Goal: Task Accomplishment & Management: Manage account settings

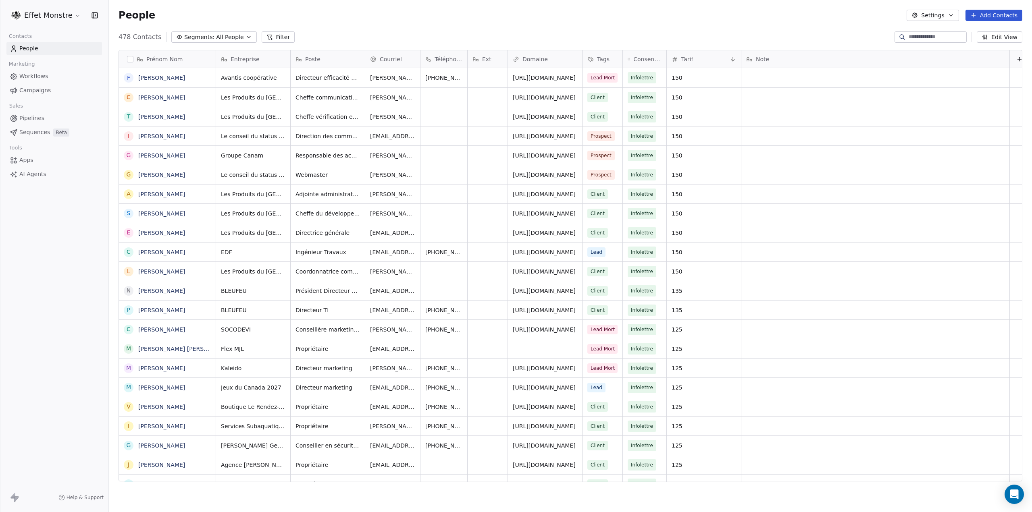
scroll to position [445, 917]
click at [207, 33] on span "Segments:" at bounding box center [199, 37] width 30 height 8
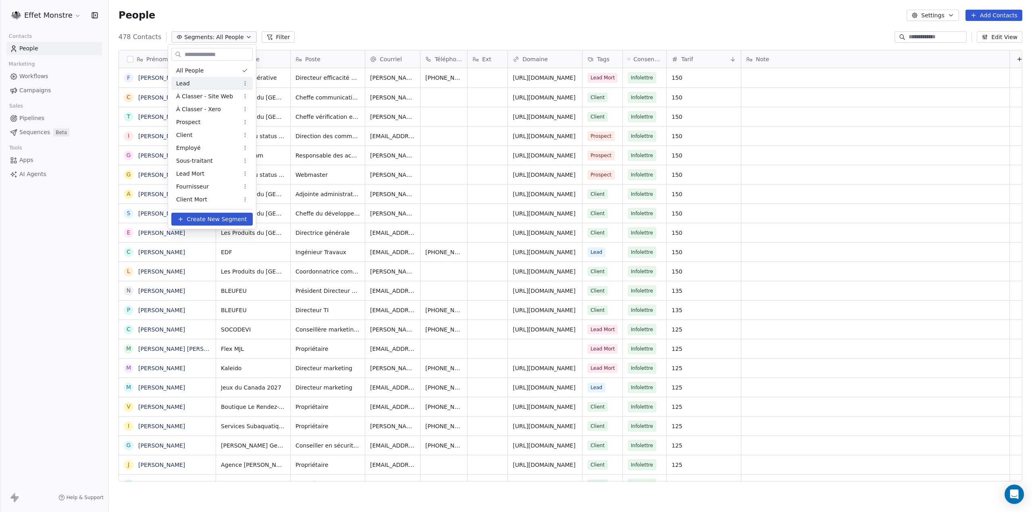
click at [203, 87] on div "Lead" at bounding box center [211, 83] width 81 height 13
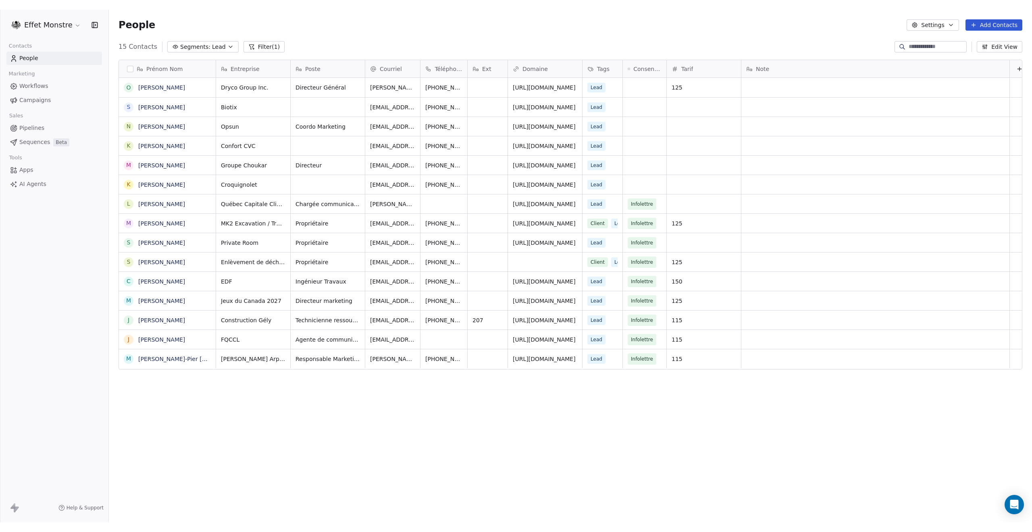
scroll to position [462, 917]
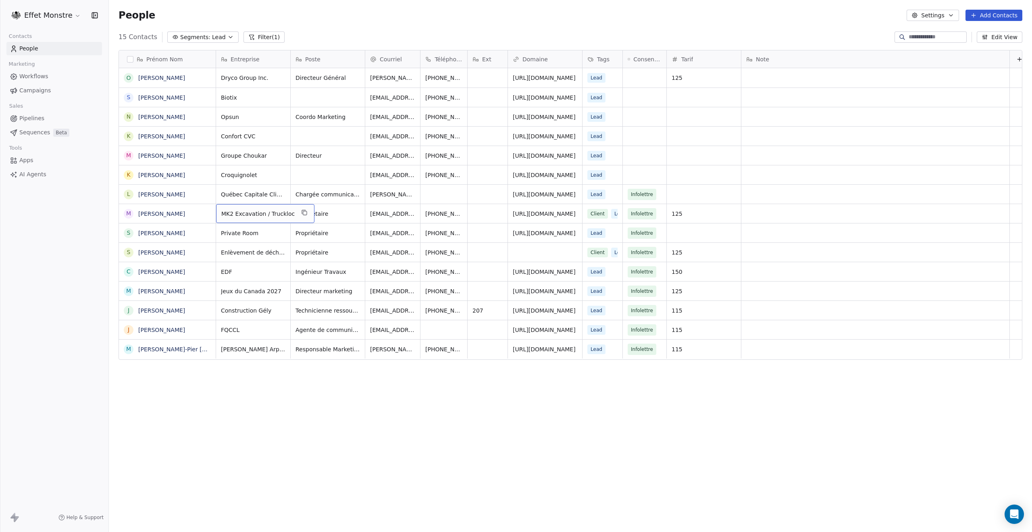
click at [262, 215] on span "MK2 Excavation / Truckloc" at bounding box center [257, 214] width 73 height 8
click at [266, 210] on textarea "**********" at bounding box center [261, 216] width 91 height 25
drag, startPoint x: 266, startPoint y: 210, endPoint x: 221, endPoint y: 209, distance: 45.2
click at [221, 209] on textarea "**********" at bounding box center [261, 216] width 91 height 25
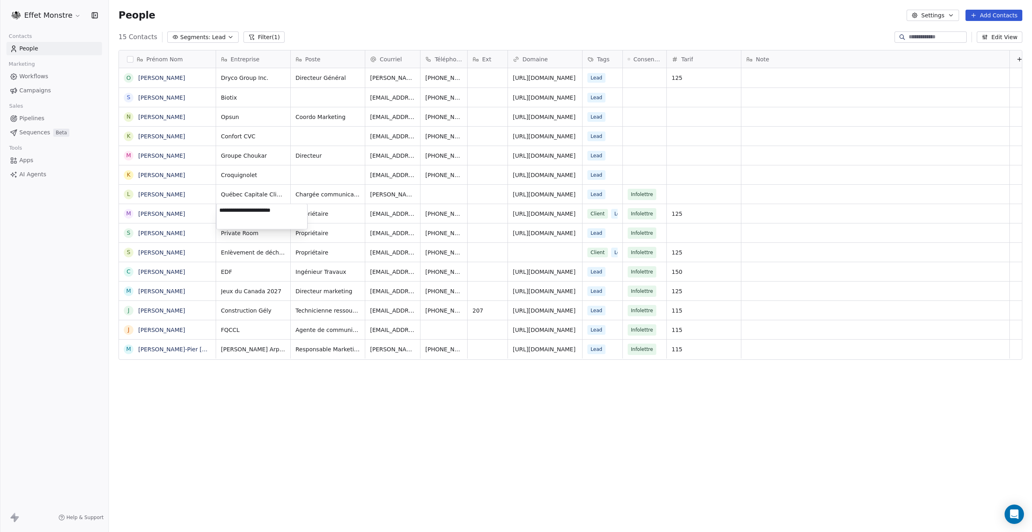
type textarea "********"
click at [263, 365] on html "Effet Monstre Contacts People Marketing Workflows Campaigns Sales Pipelines Seq…" at bounding box center [516, 266] width 1032 height 532
click at [675, 140] on div "grid" at bounding box center [704, 136] width 74 height 19
type input "***"
click at [674, 117] on html "Effet Monstre Contacts People Marketing Workflows Campaigns Sales Pipelines Seq…" at bounding box center [516, 266] width 1032 height 532
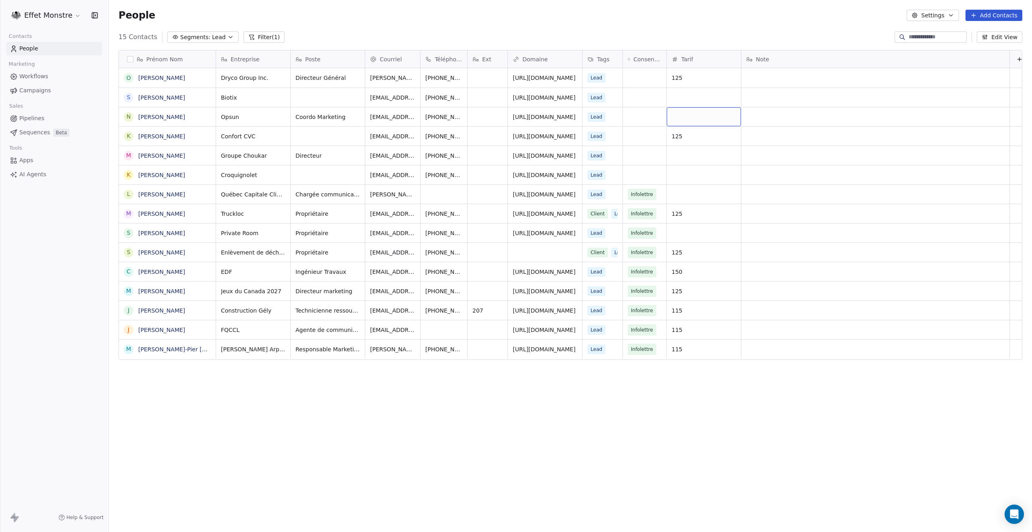
click at [674, 117] on div "grid" at bounding box center [704, 116] width 74 height 19
type input "***"
click at [674, 94] on html "Effet Monstre Contacts People Marketing Workflows Campaigns Sales Pipelines Seq…" at bounding box center [516, 266] width 1032 height 532
click at [674, 94] on div "grid" at bounding box center [704, 97] width 74 height 19
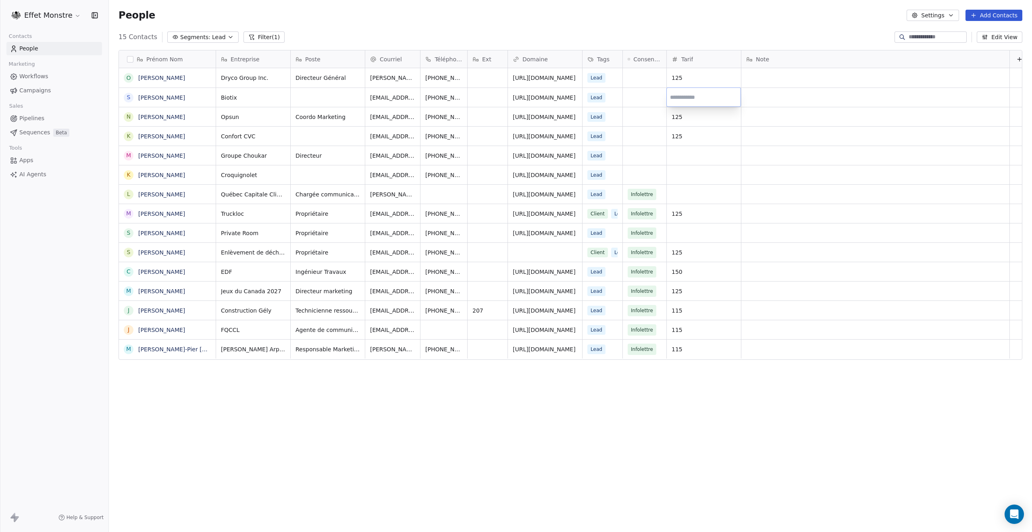
type input "***"
click at [668, 178] on html "Effet Monstre Contacts People Marketing Workflows Campaigns Sales Pipelines Seq…" at bounding box center [516, 266] width 1032 height 532
click at [683, 234] on div "grid" at bounding box center [704, 232] width 74 height 19
type input "***"
click at [710, 488] on html "Effet Monstre Contacts People Marketing Workflows Campaigns Sales Pipelines Seq…" at bounding box center [516, 266] width 1032 height 532
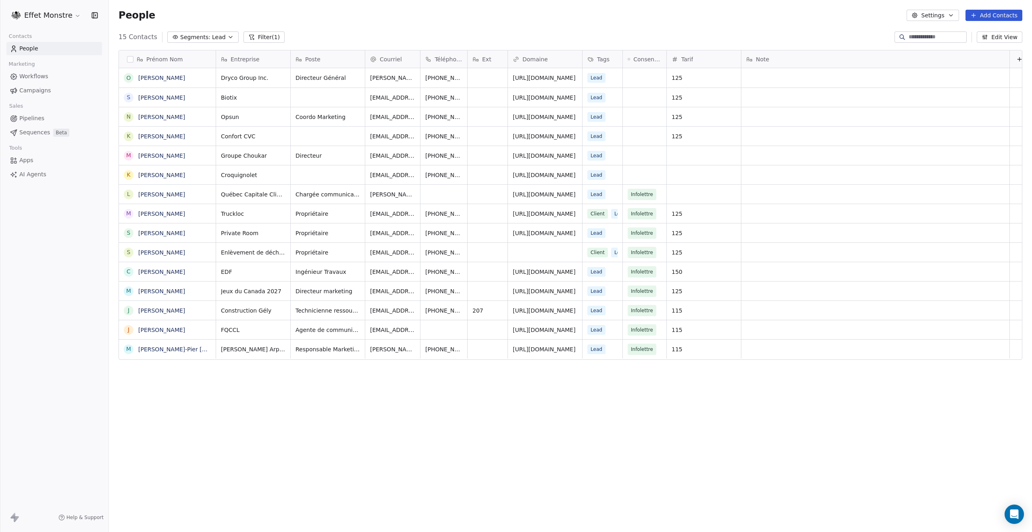
click at [173, 31] on div "15 Contacts Segments: Lead Filter (1) Edit View" at bounding box center [570, 37] width 923 height 13
click at [180, 37] on span "Segments:" at bounding box center [195, 37] width 30 height 8
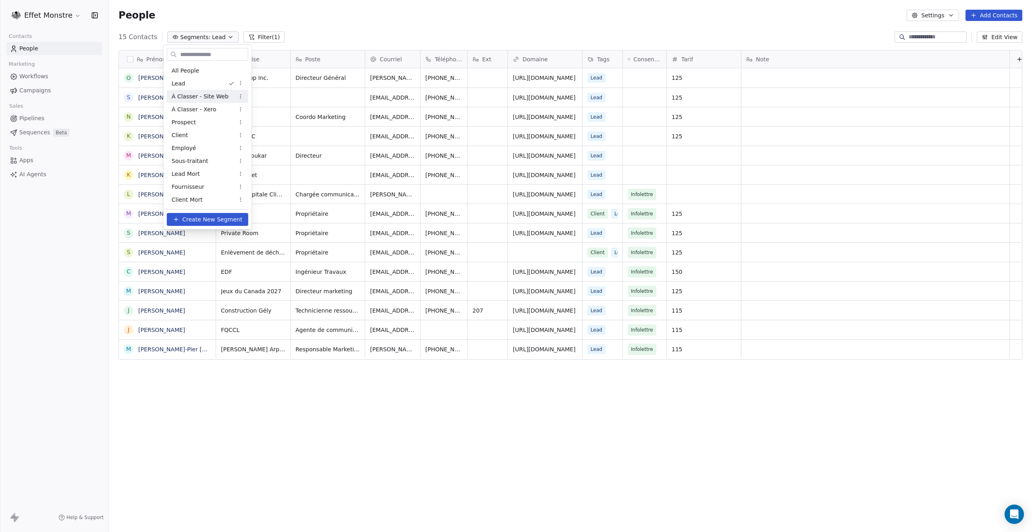
click at [182, 95] on span "À Classer - Site Web" at bounding box center [200, 96] width 57 height 8
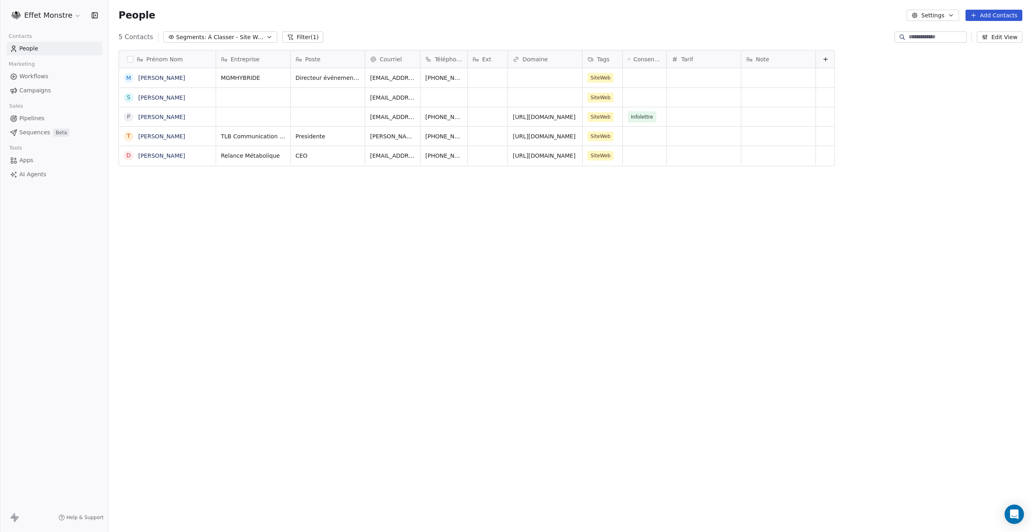
click at [114, 169] on div "Prénom Nom M Marc-André Fortin S Simon Roy-Dufort P Pierre-Yves Gigou T Tracey …" at bounding box center [570, 278] width 923 height 468
click at [126, 154] on button "grid" at bounding box center [128, 155] width 6 height 6
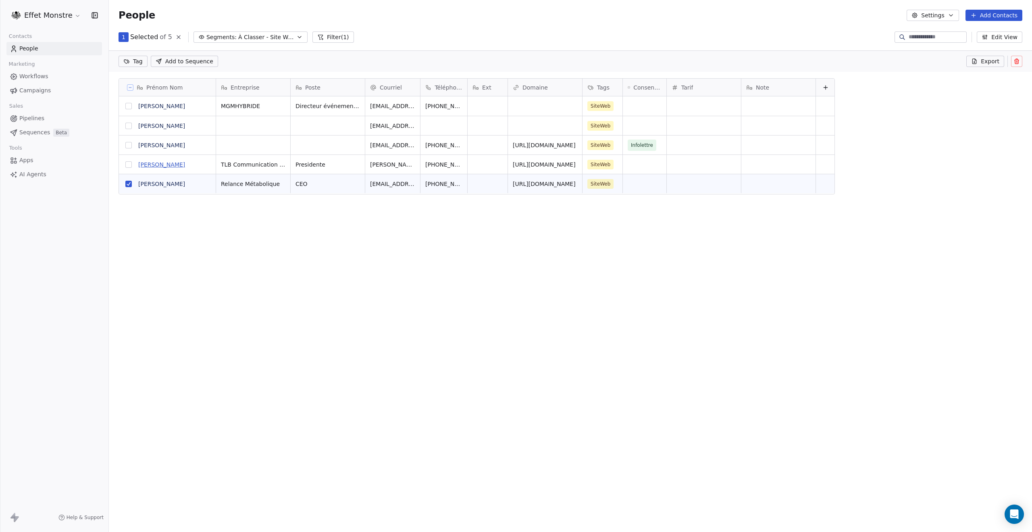
click at [155, 162] on link "Tracey Batsford" at bounding box center [161, 164] width 47 height 6
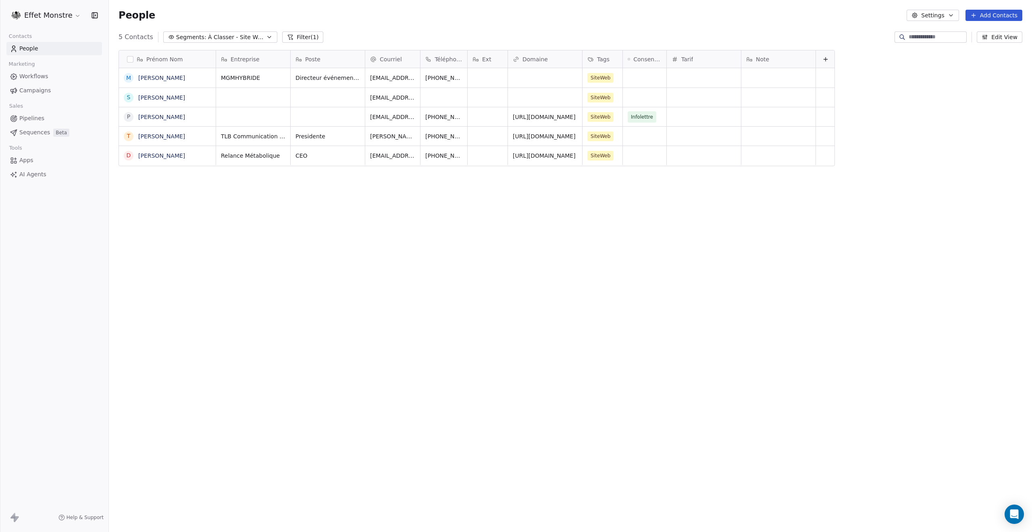
scroll to position [462, 917]
click at [194, 137] on span "Tracey Batsford" at bounding box center [167, 136] width 57 height 8
click at [265, 291] on html "**********" at bounding box center [516, 266] width 1032 height 532
click at [198, 96] on div "S Simon Roy-Dufort" at bounding box center [167, 97] width 97 height 19
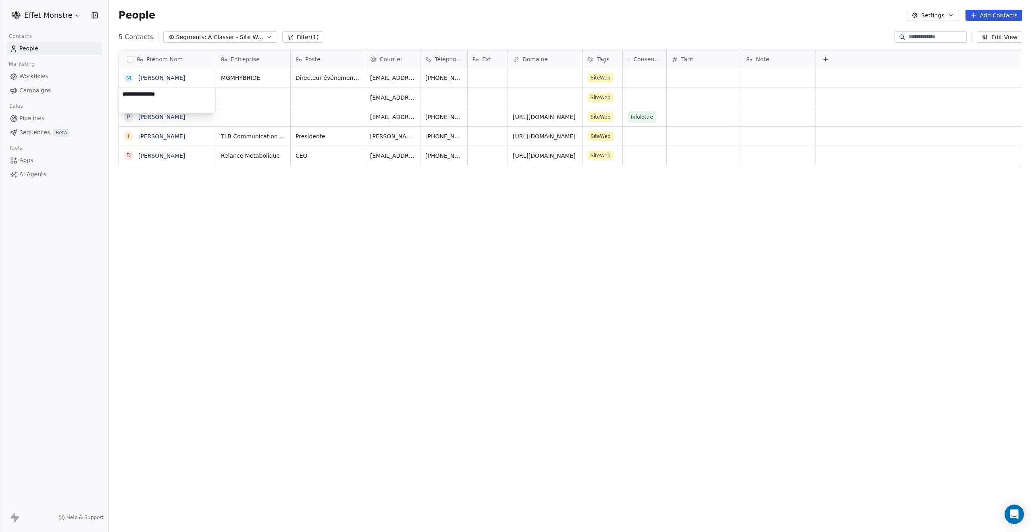
click at [206, 372] on html "**********" at bounding box center [516, 266] width 1032 height 532
click at [195, 75] on span "Marc-André Fortin" at bounding box center [167, 78] width 57 height 8
click at [264, 73] on html "**********" at bounding box center [516, 266] width 1032 height 532
click at [261, 77] on span "MGMHYBRIDE" at bounding box center [245, 78] width 49 height 8
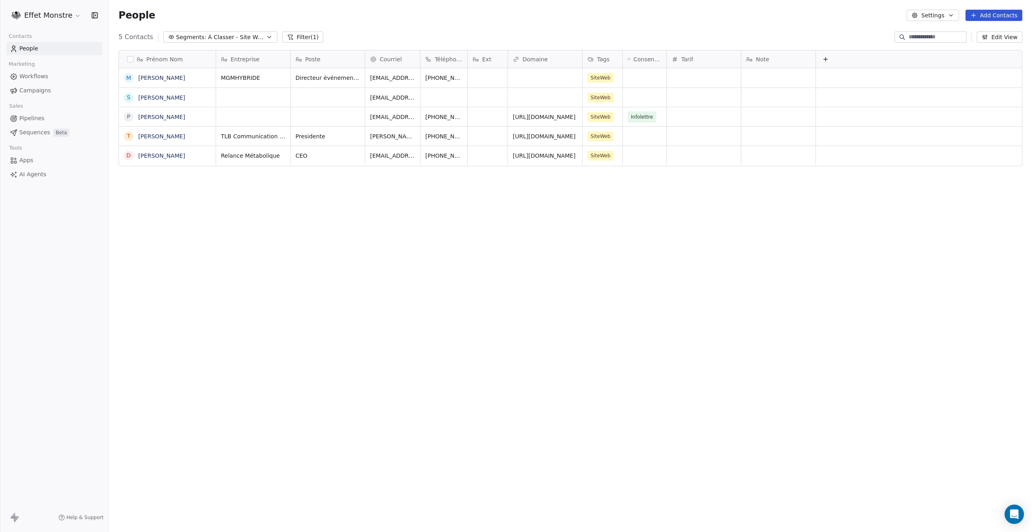
click at [472, 358] on html "Effet Monstre Contacts People Marketing Workflows Campaigns Sales Pipelines Seq…" at bounding box center [516, 266] width 1032 height 532
click at [127, 154] on button "grid" at bounding box center [128, 155] width 6 height 6
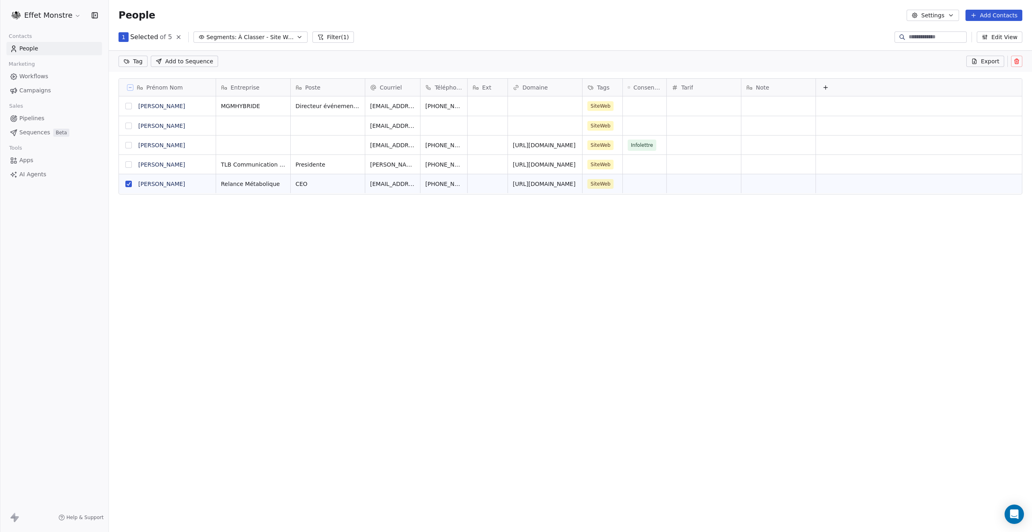
click at [1015, 61] on icon at bounding box center [1017, 62] width 4 height 4
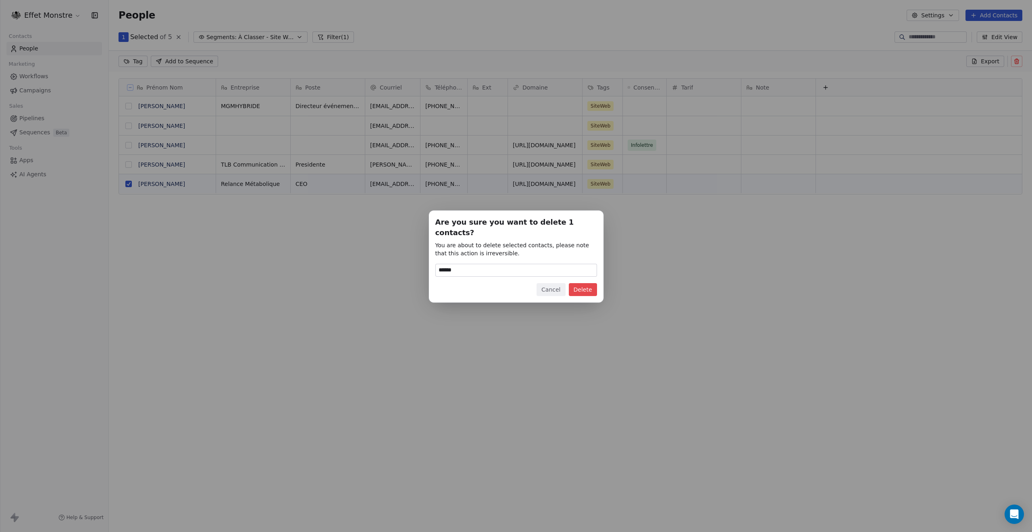
type input "******"
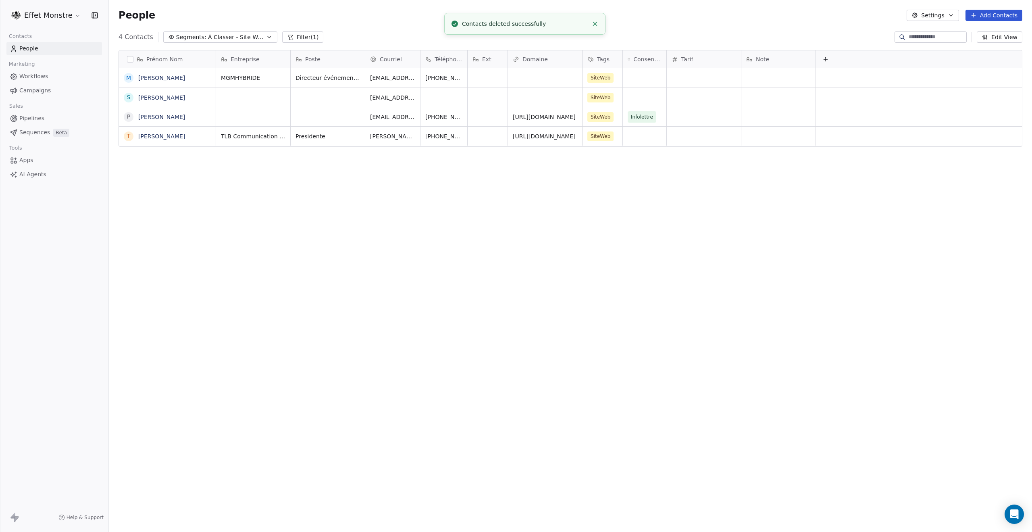
click at [460, 338] on div "Prénom Nom M Marc-André Fortin S Simon Roy-Dufort P Pierre-Yves Gigou T Tracey …" at bounding box center [570, 278] width 923 height 468
click at [194, 37] on span "Segments:" at bounding box center [191, 37] width 30 height 8
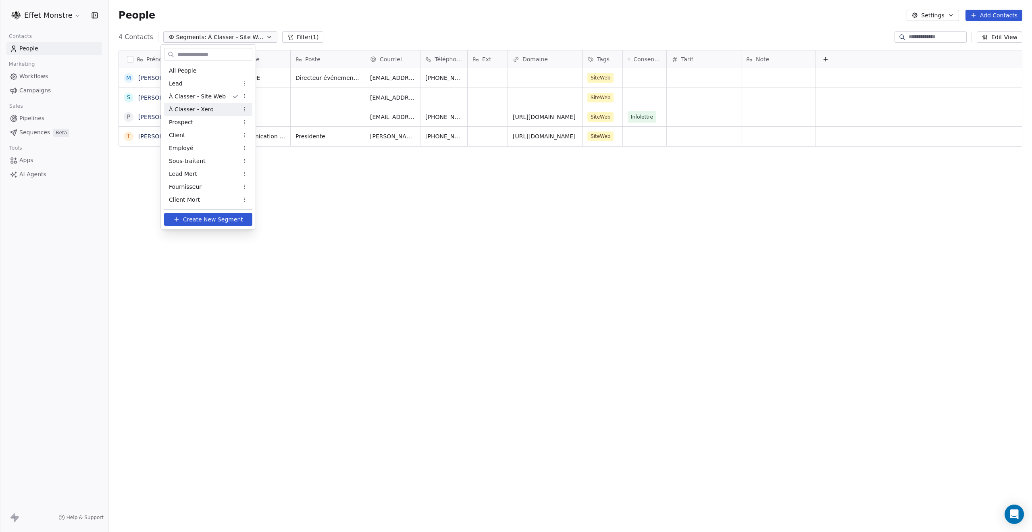
click at [184, 113] on span "À Classer - Xero" at bounding box center [191, 109] width 45 height 8
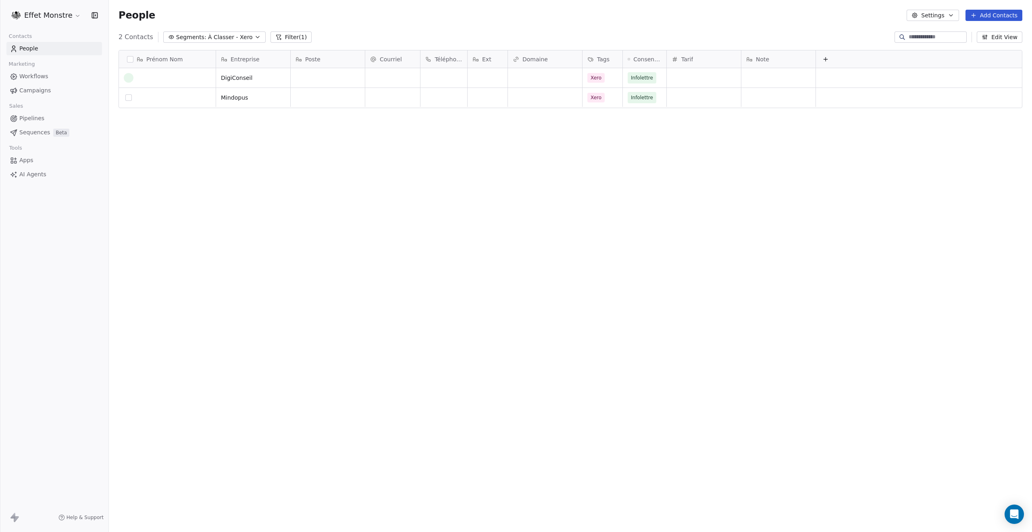
click at [126, 97] on button "grid" at bounding box center [128, 97] width 6 height 6
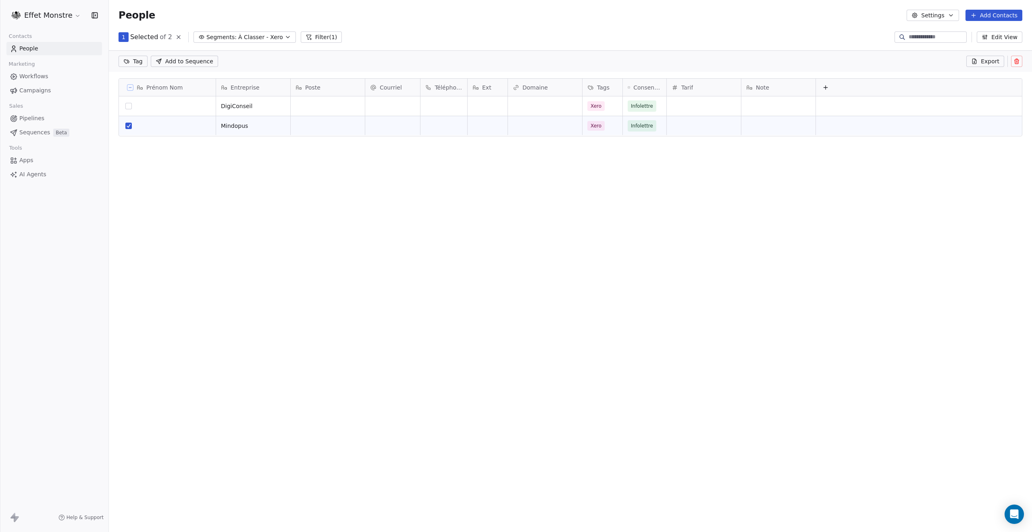
click at [127, 109] on button "grid" at bounding box center [128, 106] width 6 height 6
click at [1017, 62] on icon at bounding box center [1017, 62] width 0 height 2
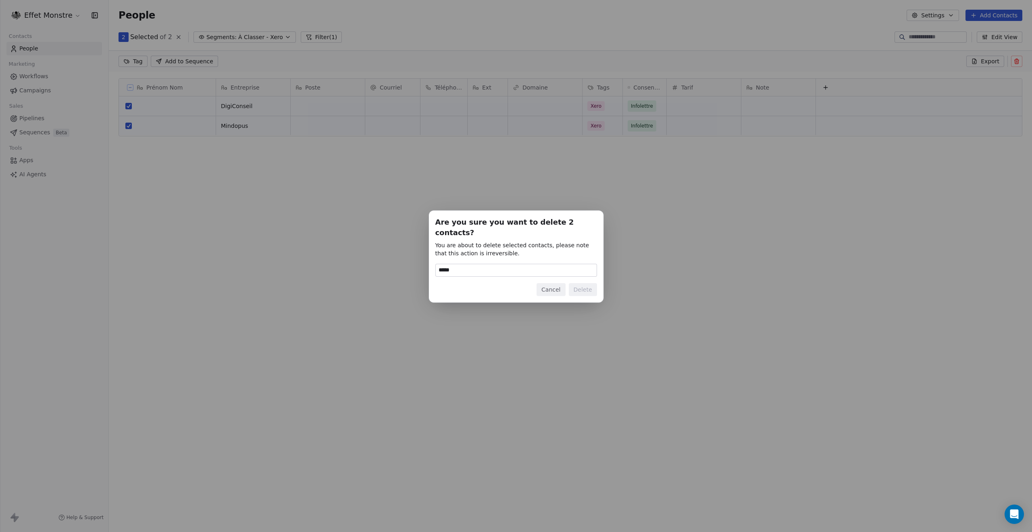
type input "******"
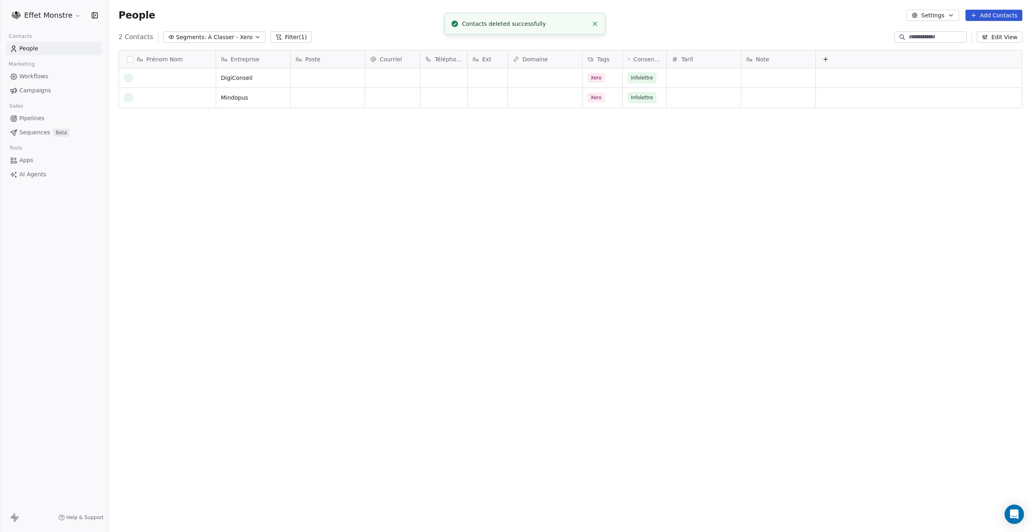
scroll to position [462, 917]
click at [214, 36] on span "À Classer - Xero" at bounding box center [230, 37] width 45 height 8
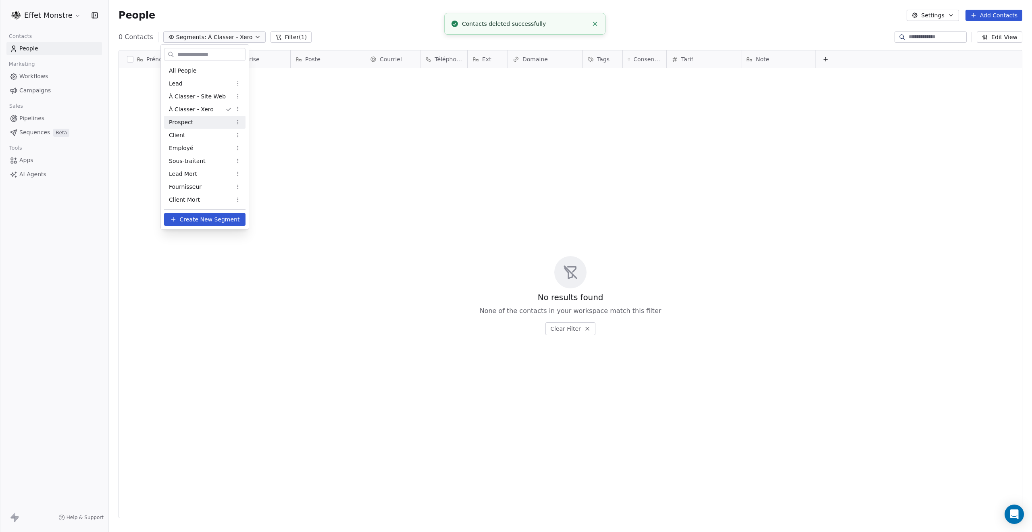
click at [202, 124] on div "Prospect" at bounding box center [204, 122] width 81 height 13
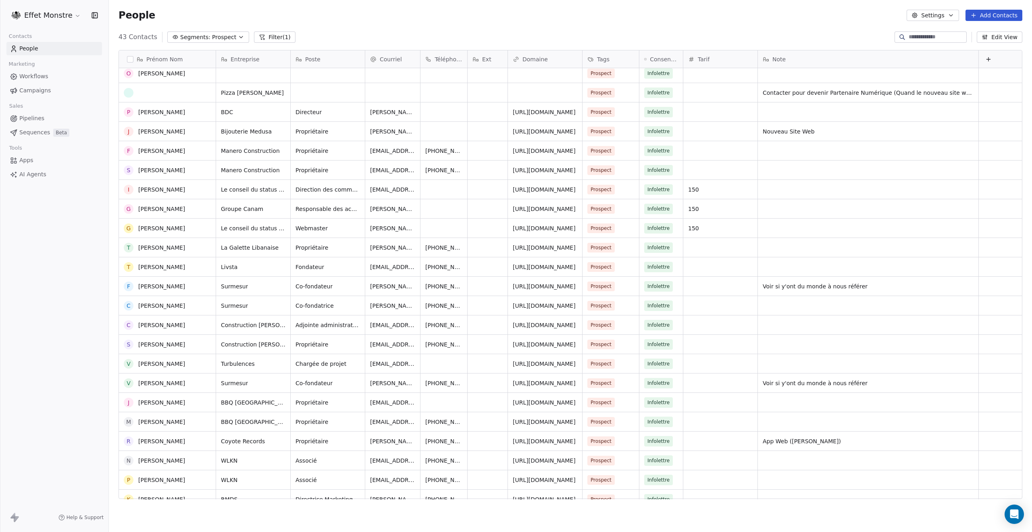
scroll to position [0, 0]
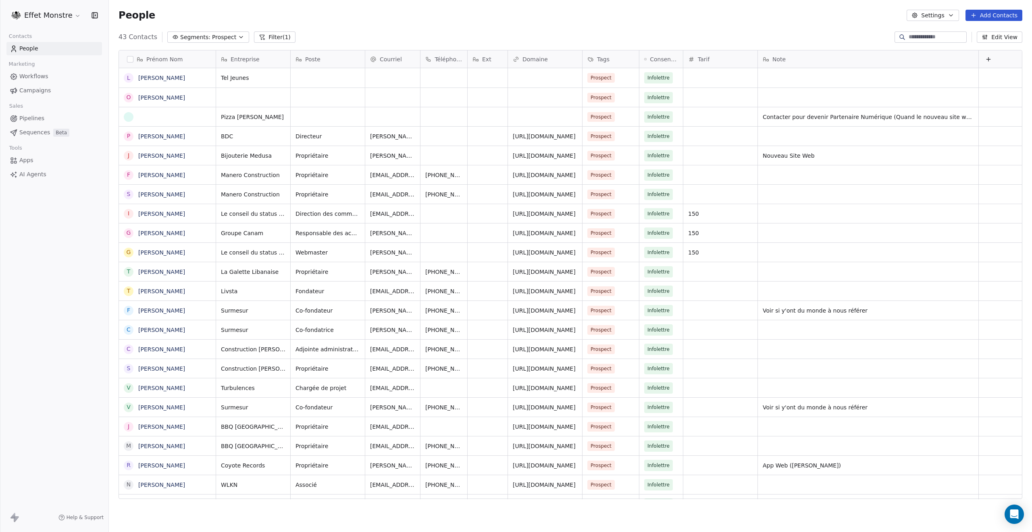
click at [191, 36] on span "Segments:" at bounding box center [195, 37] width 30 height 8
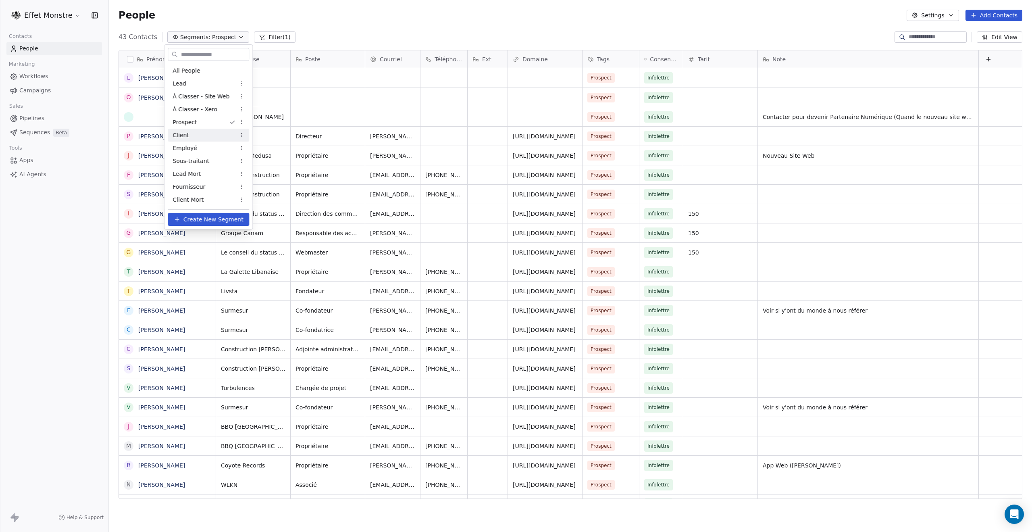
click at [185, 134] on span "Client" at bounding box center [181, 135] width 17 height 8
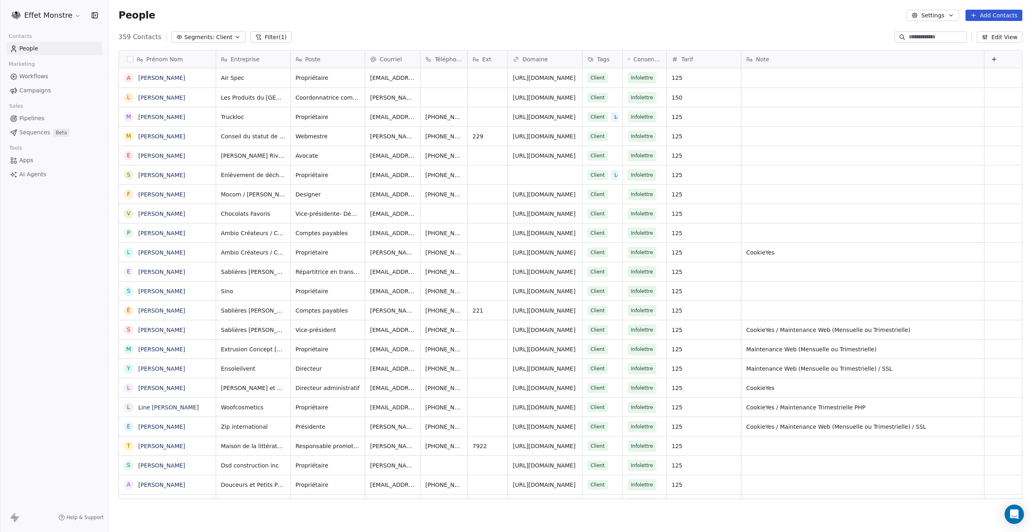
click at [196, 35] on span "Segments:" at bounding box center [199, 37] width 30 height 8
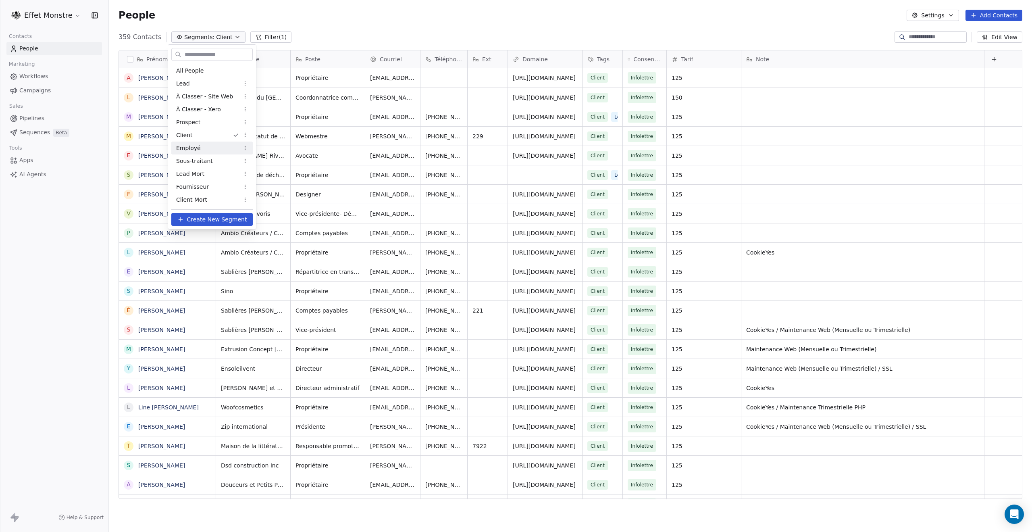
click at [193, 147] on span "Employé" at bounding box center [188, 148] width 25 height 8
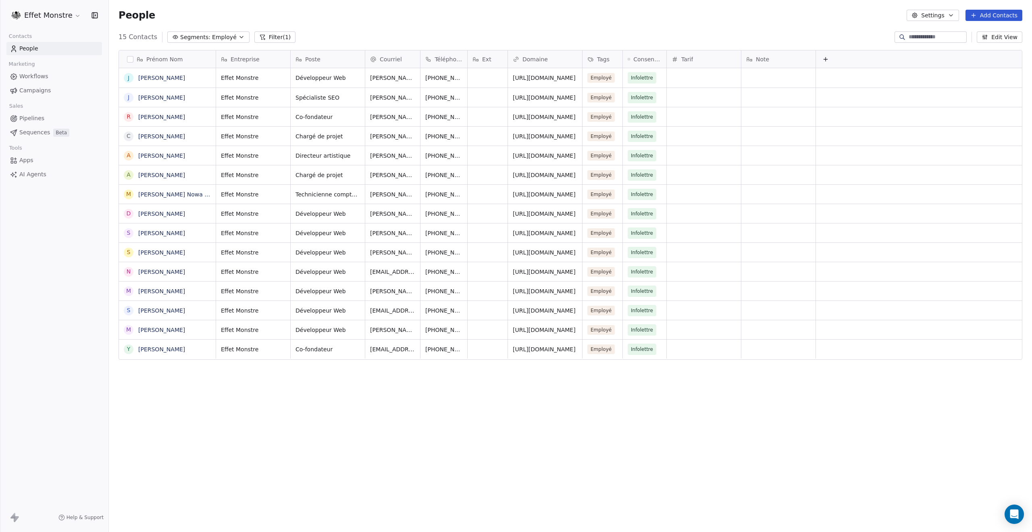
click at [185, 37] on span "Segments:" at bounding box center [195, 37] width 30 height 8
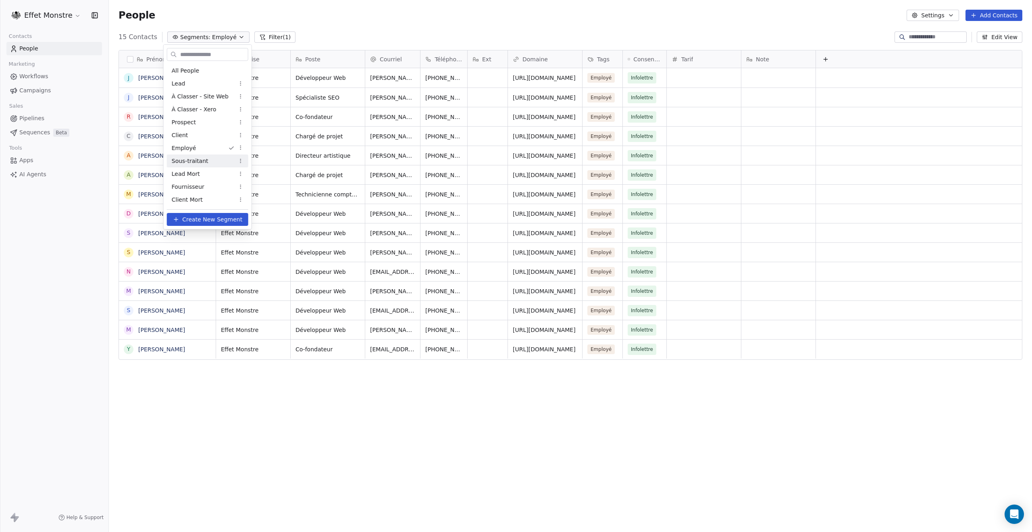
click at [196, 160] on span "Sous-traitant" at bounding box center [190, 161] width 37 height 8
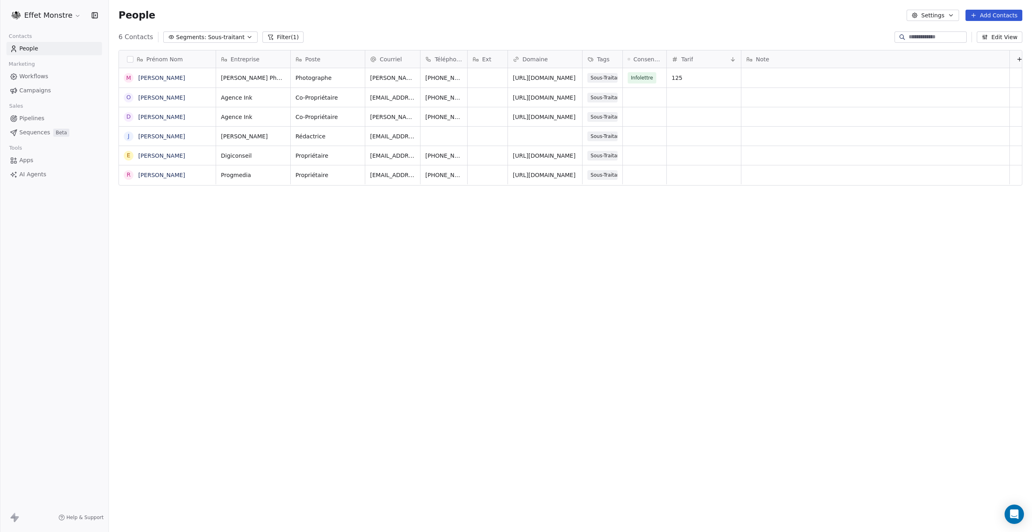
click at [191, 36] on span "Segments:" at bounding box center [191, 37] width 30 height 8
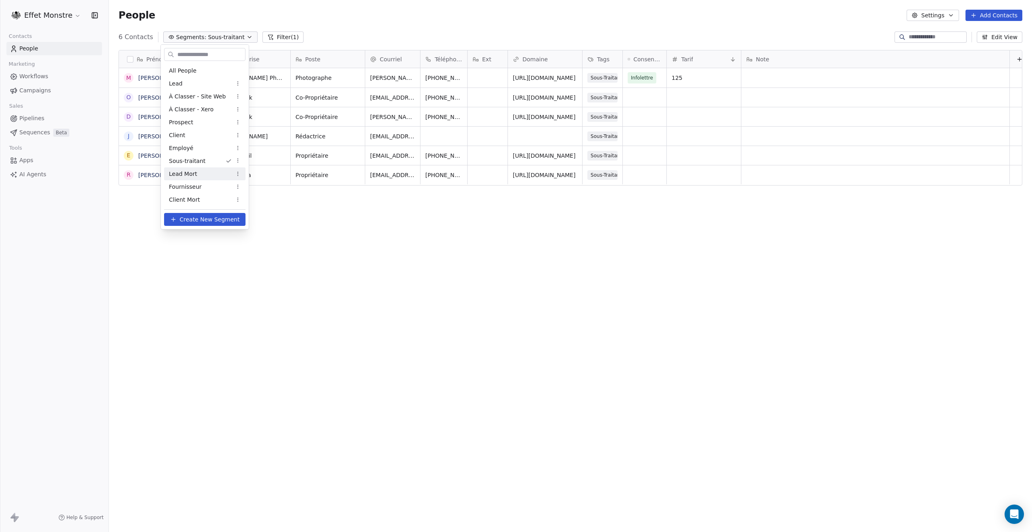
click at [188, 178] on span "Lead Mort" at bounding box center [183, 174] width 28 height 8
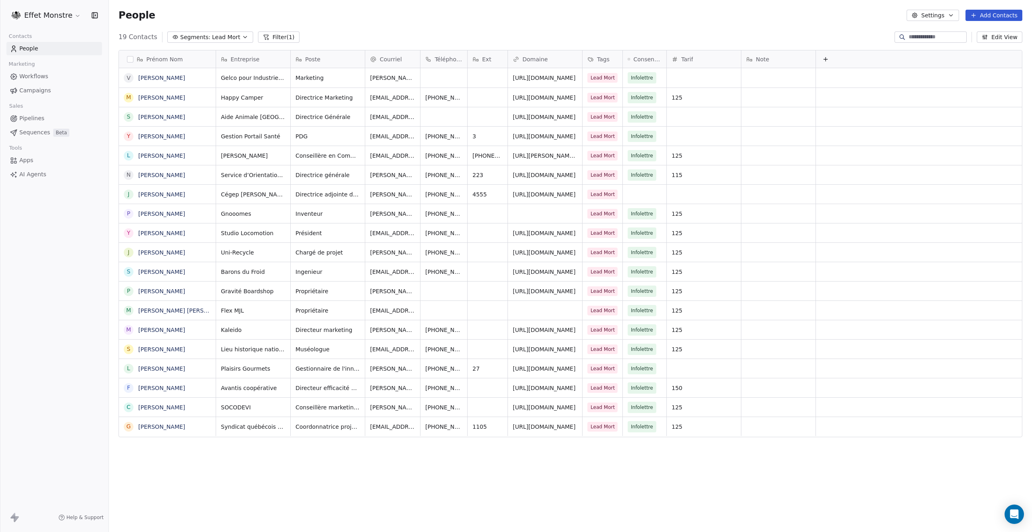
click at [32, 117] on span "Pipelines" at bounding box center [31, 118] width 25 height 8
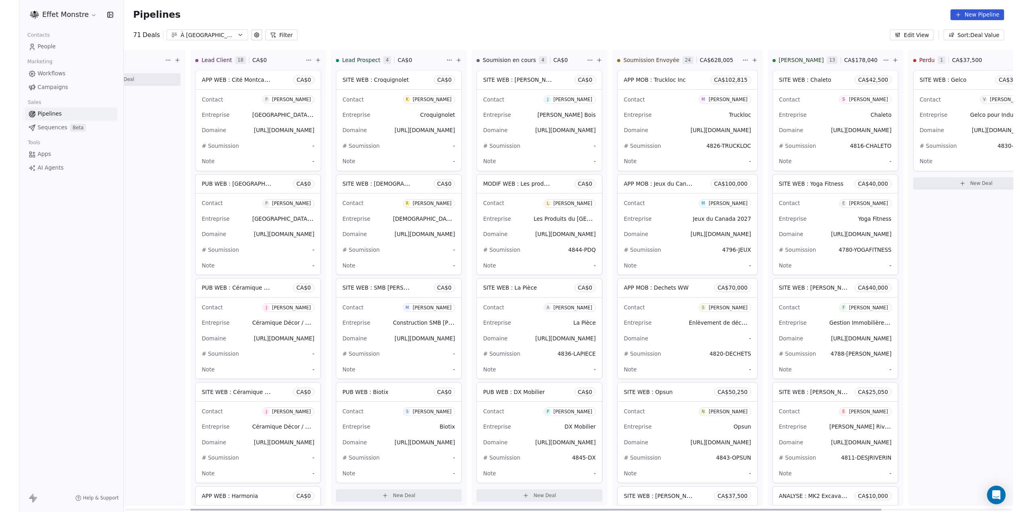
scroll to position [0, 261]
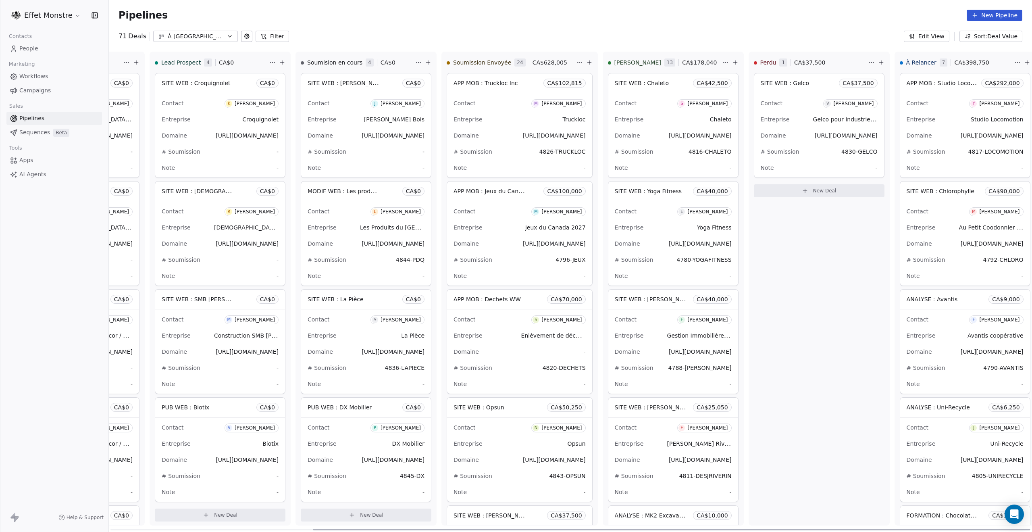
drag, startPoint x: 147, startPoint y: 529, endPoint x: 593, endPoint y: 526, distance: 446.7
click at [593, 512] on div at bounding box center [671, 530] width 717 height 2
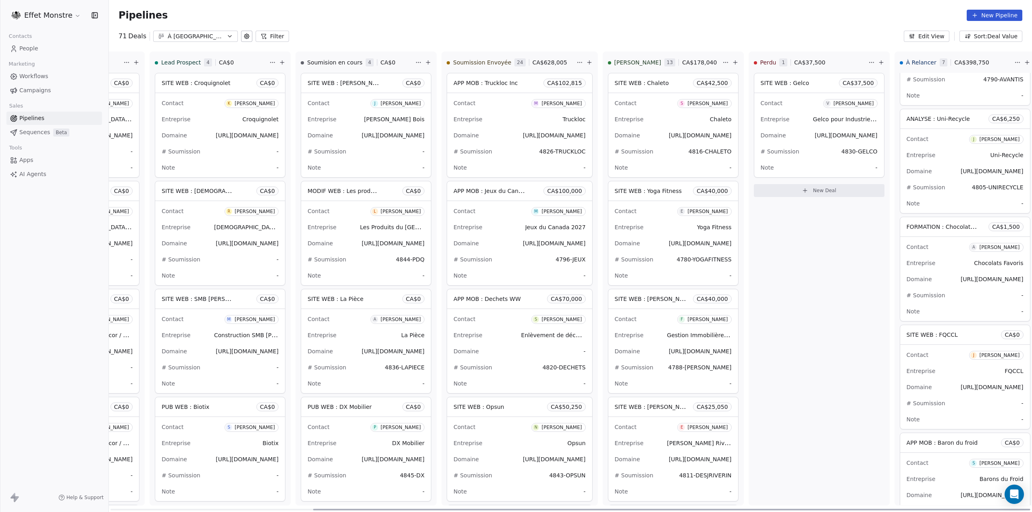
scroll to position [344, 0]
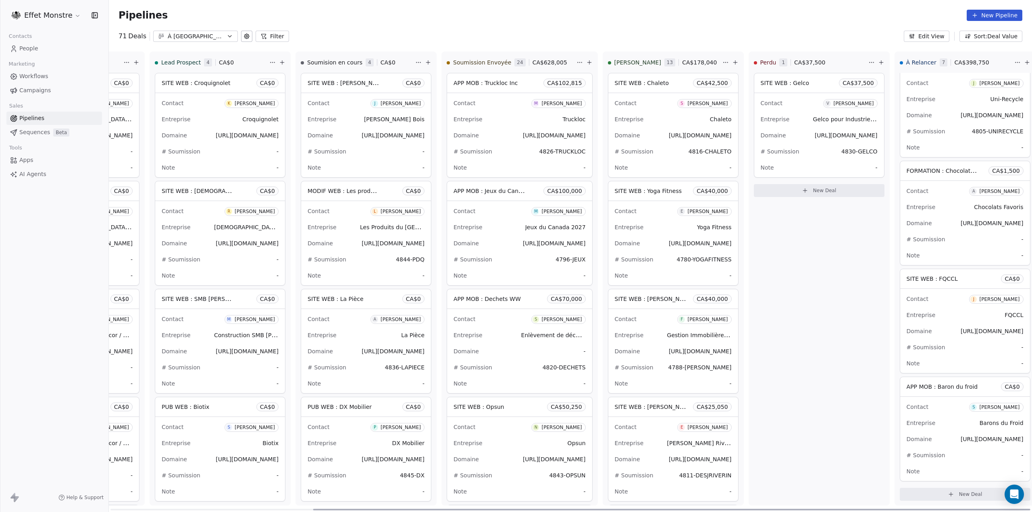
click at [798, 89] on div "SITE WEB : Gelco CA$ 37,500" at bounding box center [819, 82] width 130 height 19
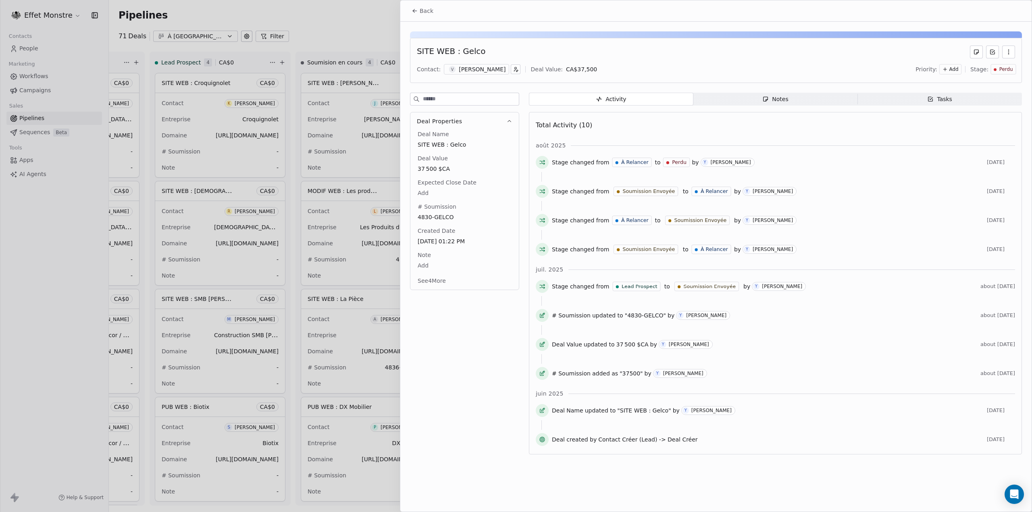
click at [1007, 53] on icon "button" at bounding box center [1008, 52] width 6 height 6
click at [980, 73] on div "Delete" at bounding box center [985, 69] width 54 height 13
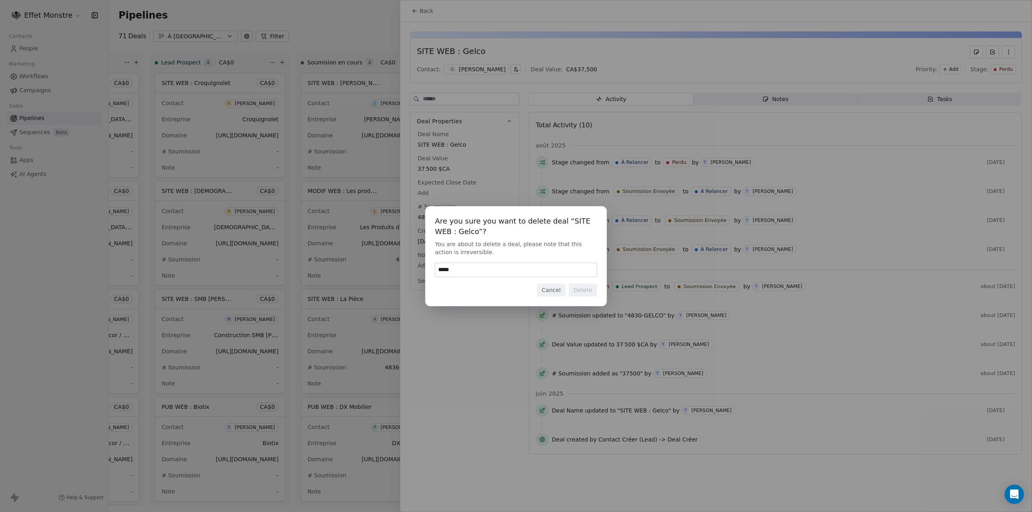
type input "******"
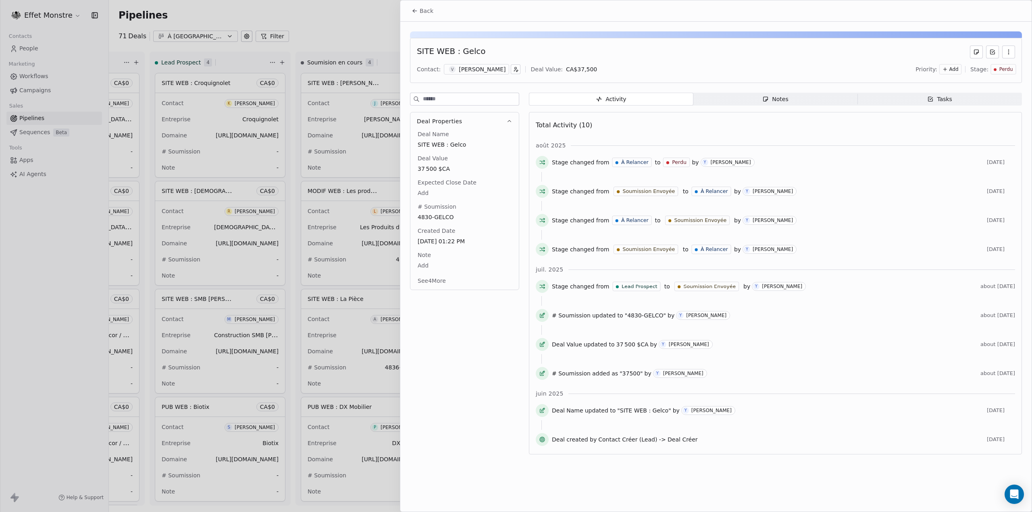
scroll to position [0, 259]
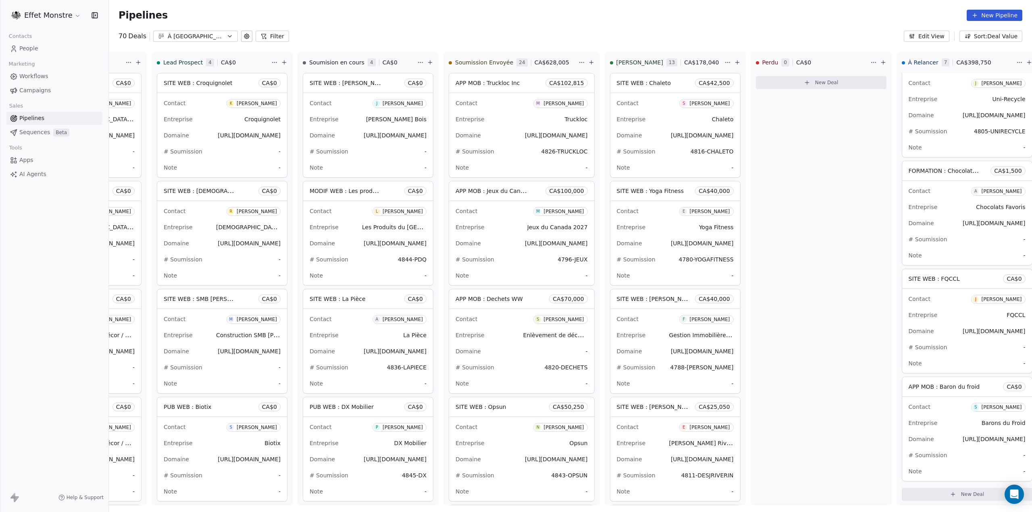
click at [45, 80] on span "Workflows" at bounding box center [33, 76] width 29 height 8
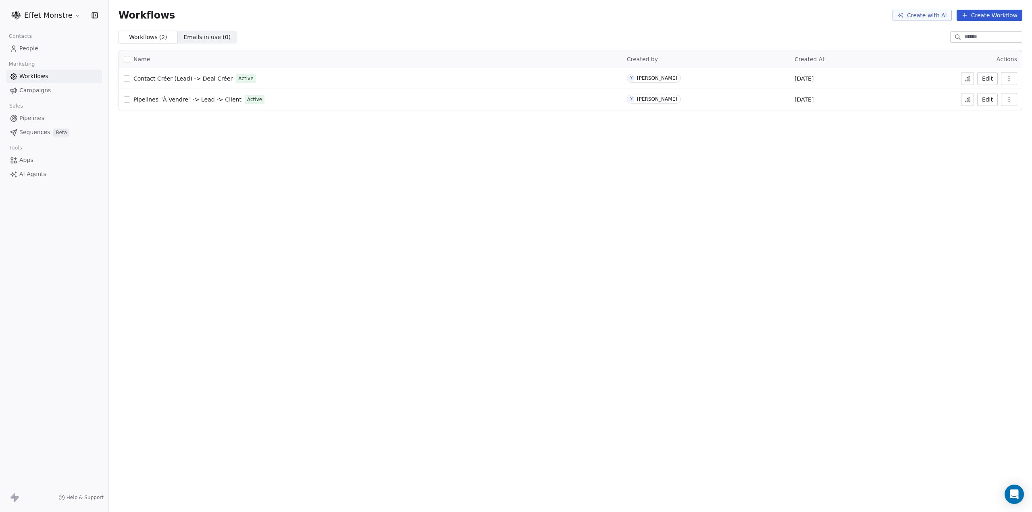
click at [990, 15] on button "Create Workflow" at bounding box center [990, 15] width 66 height 11
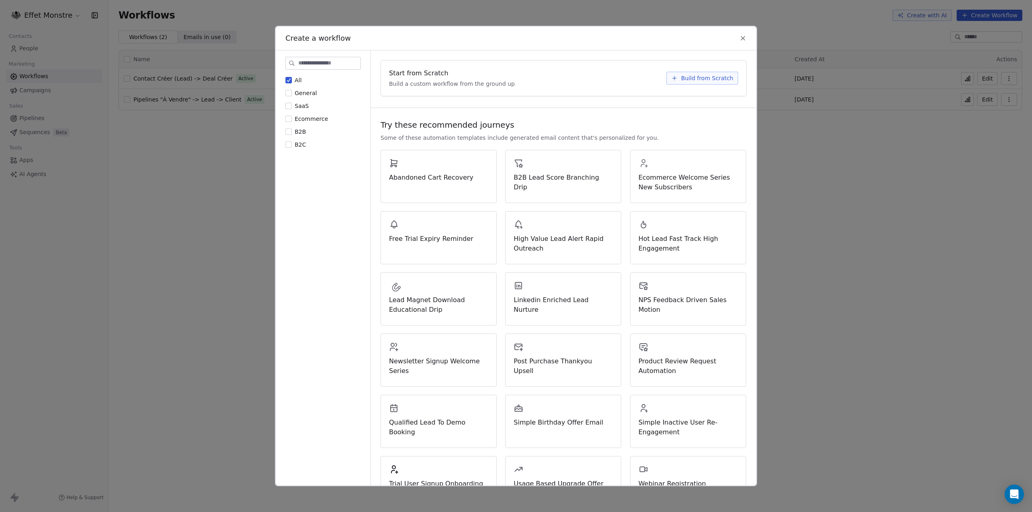
click at [678, 74] on button "Build from Scratch" at bounding box center [702, 78] width 72 height 13
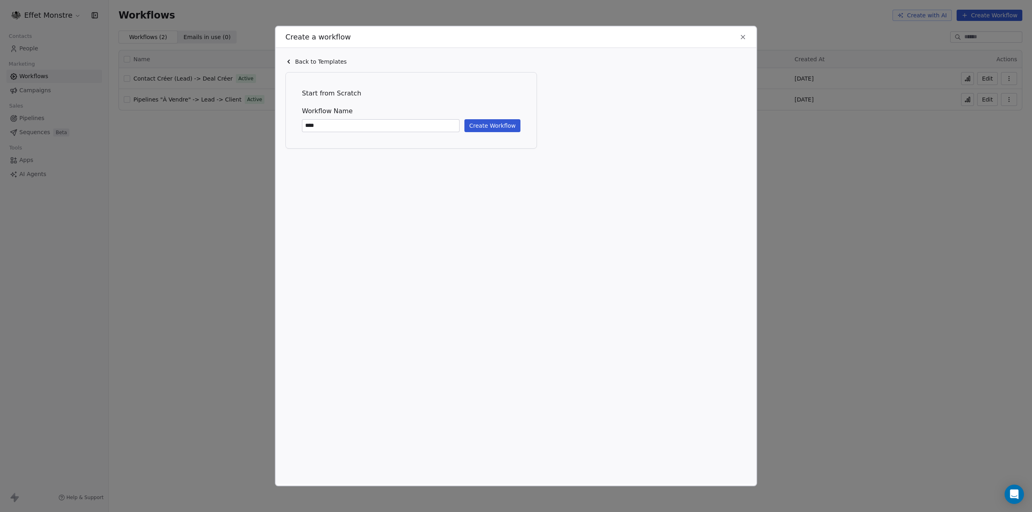
type input "****"
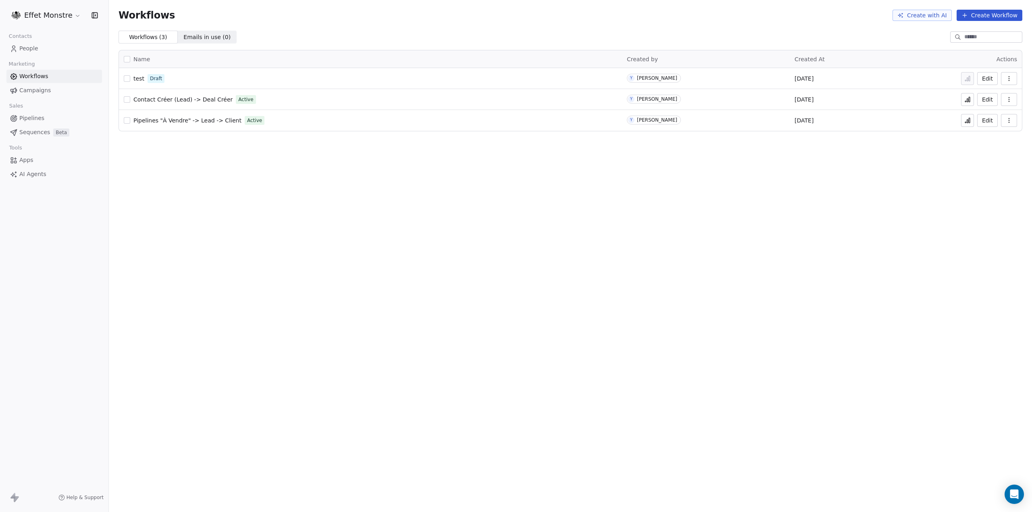
click at [138, 78] on span "test" at bounding box center [138, 78] width 11 height 6
click at [129, 78] on button "button" at bounding box center [127, 78] width 6 height 6
click at [1010, 77] on icon "button" at bounding box center [1009, 78] width 6 height 6
click at [987, 136] on span "Delete" at bounding box center [984, 137] width 19 height 8
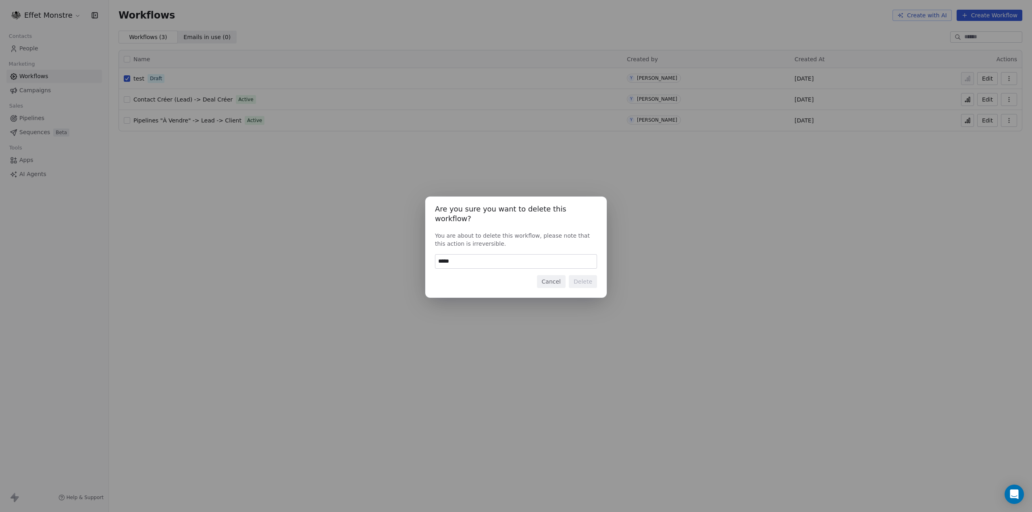
type input "******"
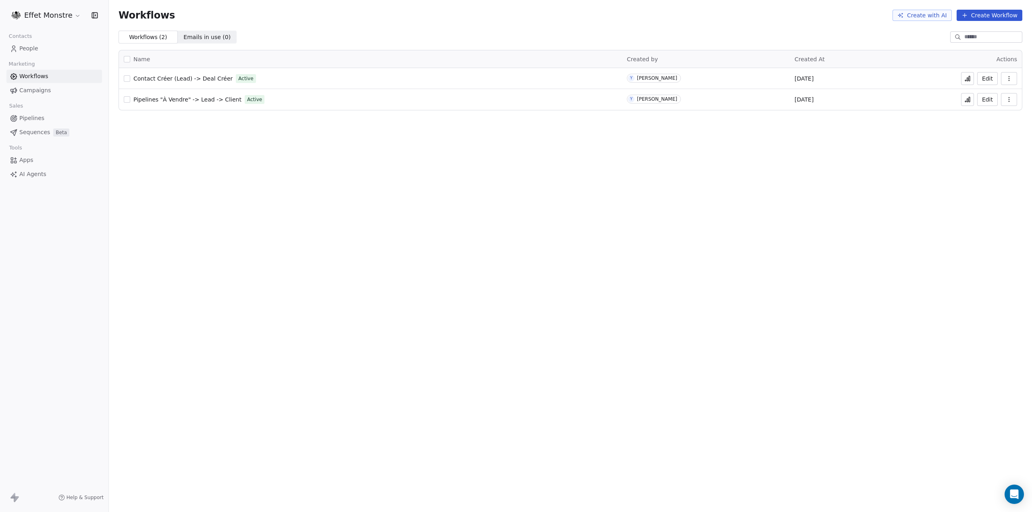
click at [33, 120] on span "Pipelines" at bounding box center [31, 118] width 25 height 8
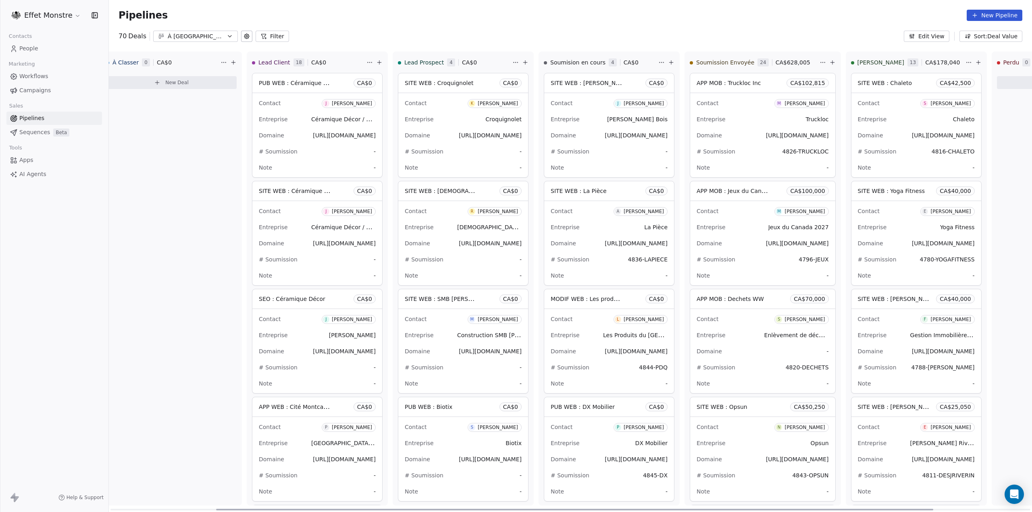
scroll to position [0, 261]
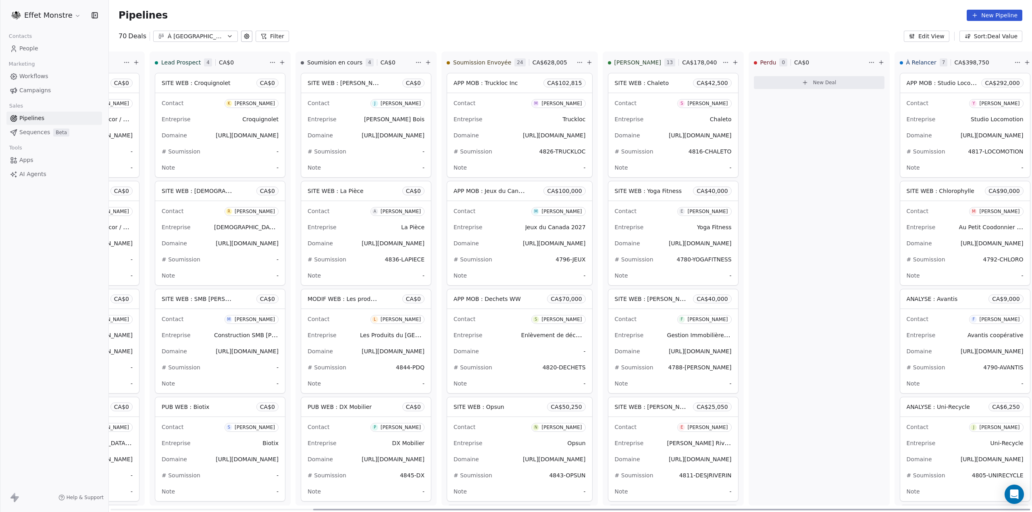
drag, startPoint x: 208, startPoint y: 511, endPoint x: 743, endPoint y: 525, distance: 535.5
click at [743, 511] on div at bounding box center [671, 510] width 717 height 2
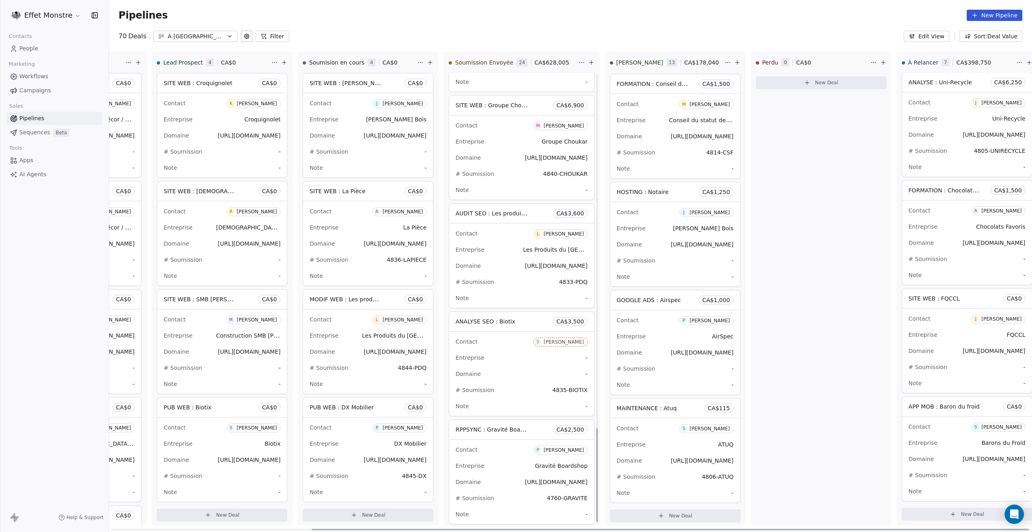
scroll to position [1710, 0]
click at [491, 348] on div "Entreprise -" at bounding box center [522, 354] width 132 height 13
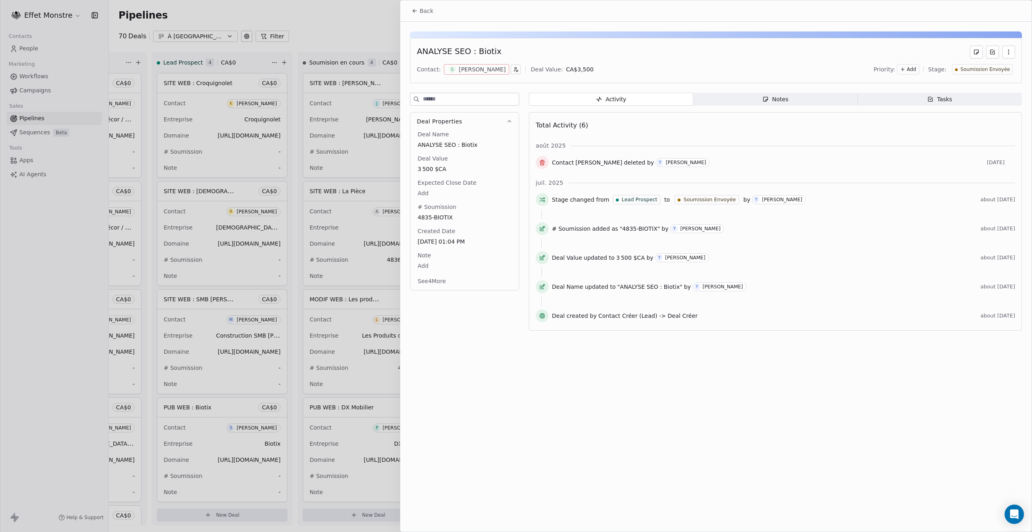
click at [1006, 53] on icon "button" at bounding box center [1008, 52] width 6 height 6
click at [974, 70] on div "Delete" at bounding box center [985, 69] width 54 height 13
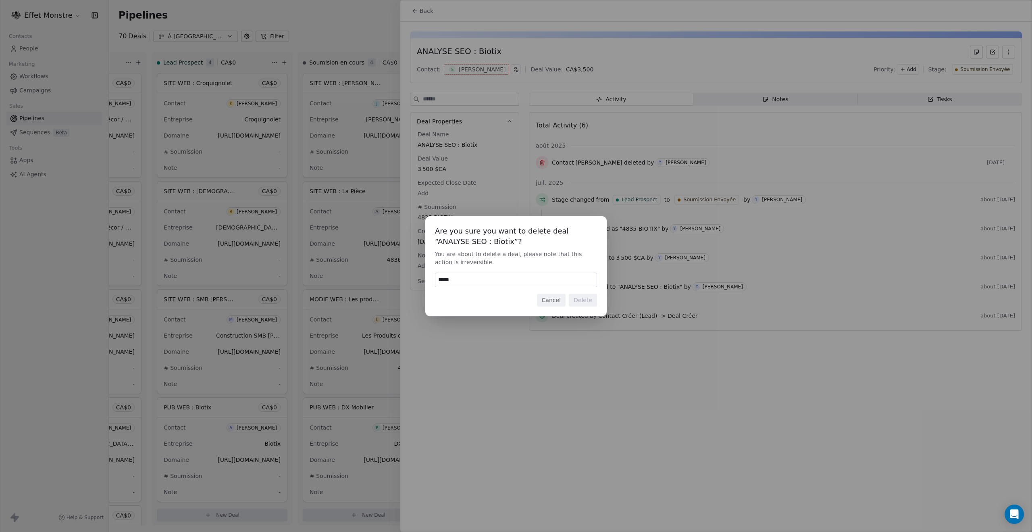
type input "******"
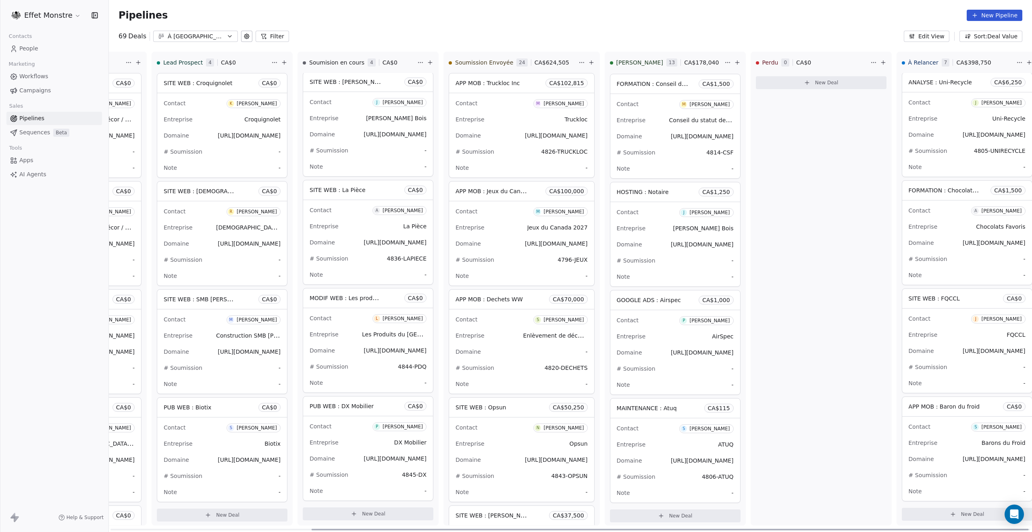
scroll to position [2, 0]
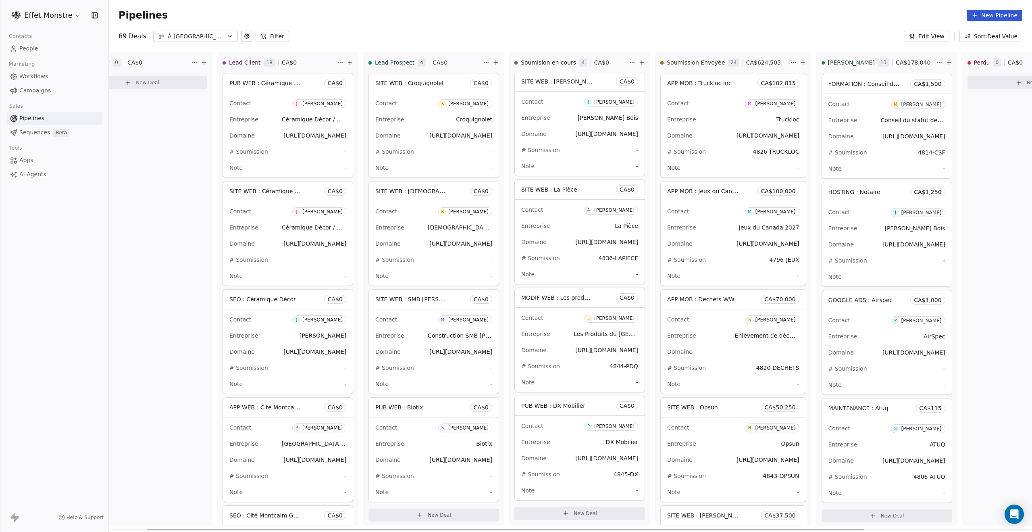
drag, startPoint x: 501, startPoint y: 529, endPoint x: 337, endPoint y: 528, distance: 164.5
click at [337, 512] on div at bounding box center [505, 530] width 717 height 2
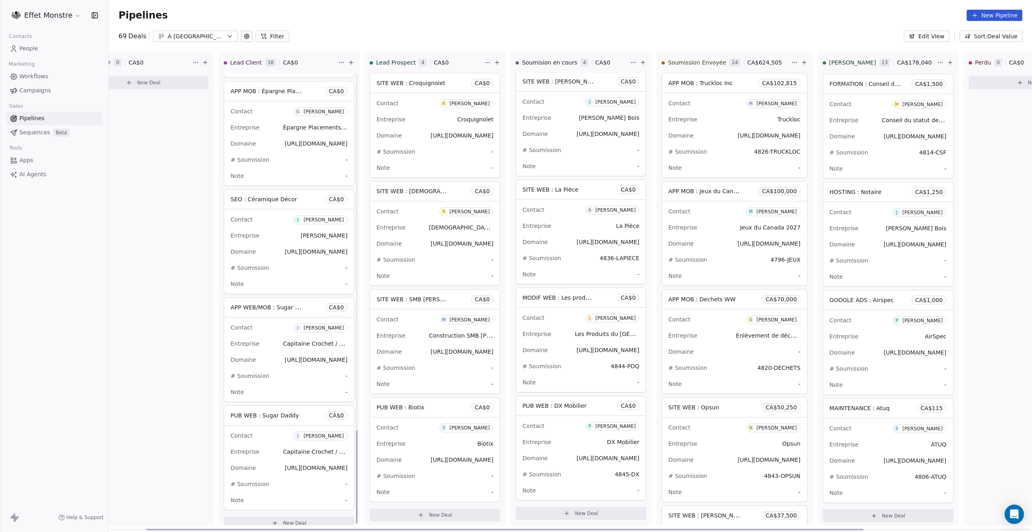
scroll to position [1726, 0]
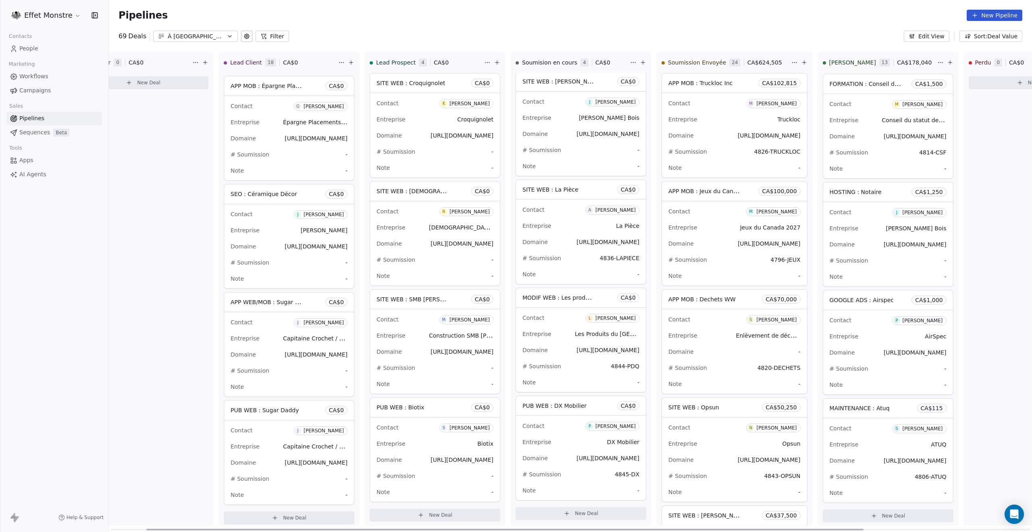
click at [320, 232] on div "Contact J Jordan Mackean Entreprise Jordan Mackean Domaine https://lacoupemacke…" at bounding box center [289, 246] width 130 height 84
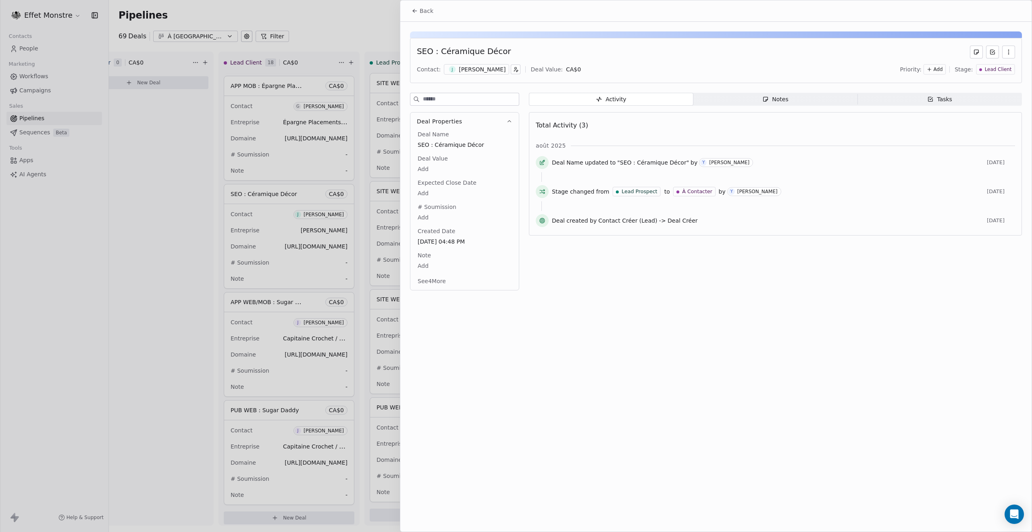
click at [472, 71] on div "Jordan Mackean" at bounding box center [482, 69] width 47 height 8
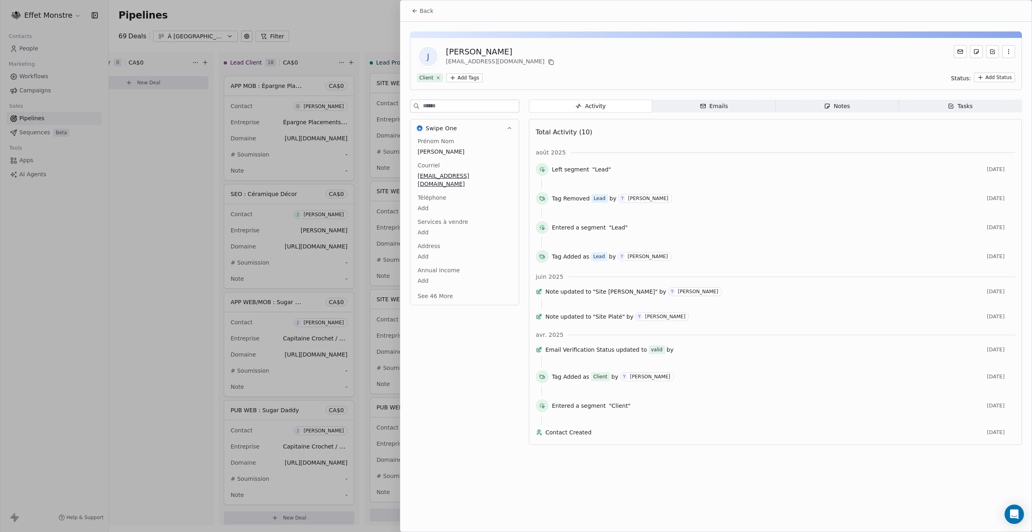
click at [464, 54] on div "Jordan Mackean" at bounding box center [501, 51] width 110 height 11
click at [1011, 54] on icon "button" at bounding box center [1008, 51] width 6 height 6
click at [441, 155] on div "Jordan Mackean" at bounding box center [464, 152] width 97 height 10
click at [448, 153] on span "Jordan Mackean" at bounding box center [464, 152] width 93 height 8
click at [461, 148] on span "Jordan Mackean" at bounding box center [464, 152] width 93 height 8
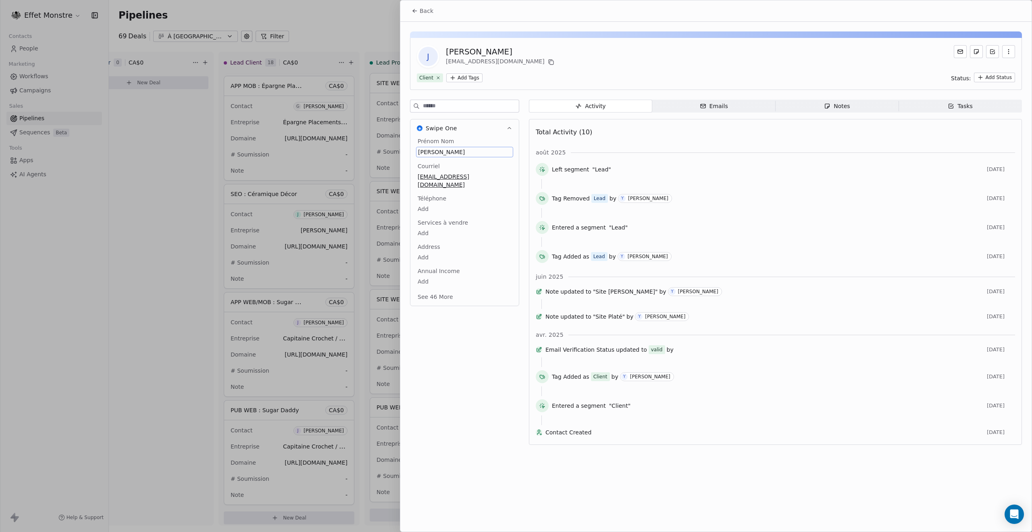
click at [461, 148] on span "Jordan Mackean" at bounding box center [464, 152] width 93 height 8
type textarea "******"
click at [496, 174] on span "info@lacoupemackean.com" at bounding box center [465, 181] width 94 height 16
click at [496, 174] on span "info@lacoupemackean.com" at bounding box center [464, 180] width 93 height 16
drag, startPoint x: 497, startPoint y: 178, endPoint x: 116, endPoint y: 139, distance: 383.3
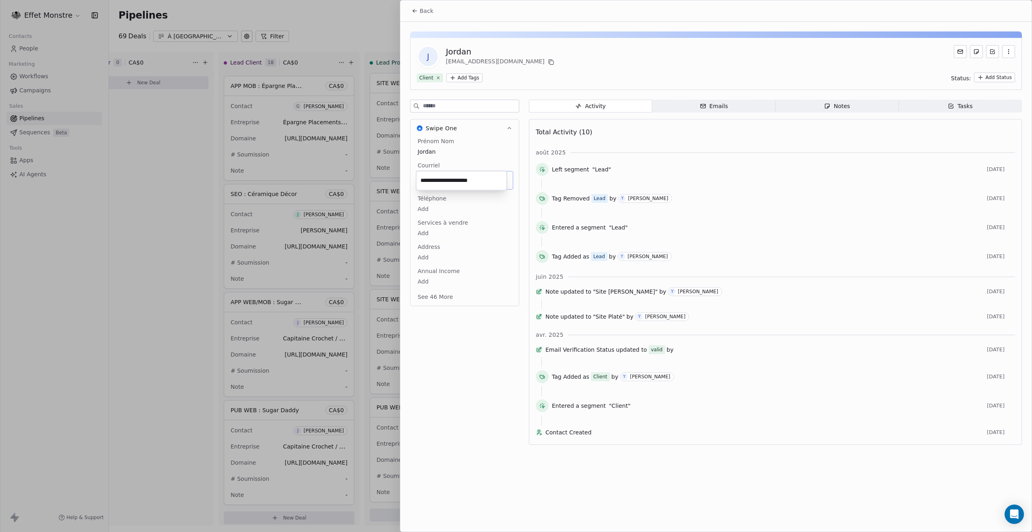
click at [118, 140] on html "Effet Monstre Contacts People Marketing Workflows Campaigns Sales Pipelines Seq…" at bounding box center [516, 266] width 1032 height 532
type input "**********"
click at [163, 233] on html "Effet Monstre Contacts People Marketing Workflows Campaigns Sales Pipelines Seq…" at bounding box center [516, 266] width 1032 height 532
click at [495, 170] on div "Courriel info@lacoupemackean.co" at bounding box center [464, 174] width 97 height 27
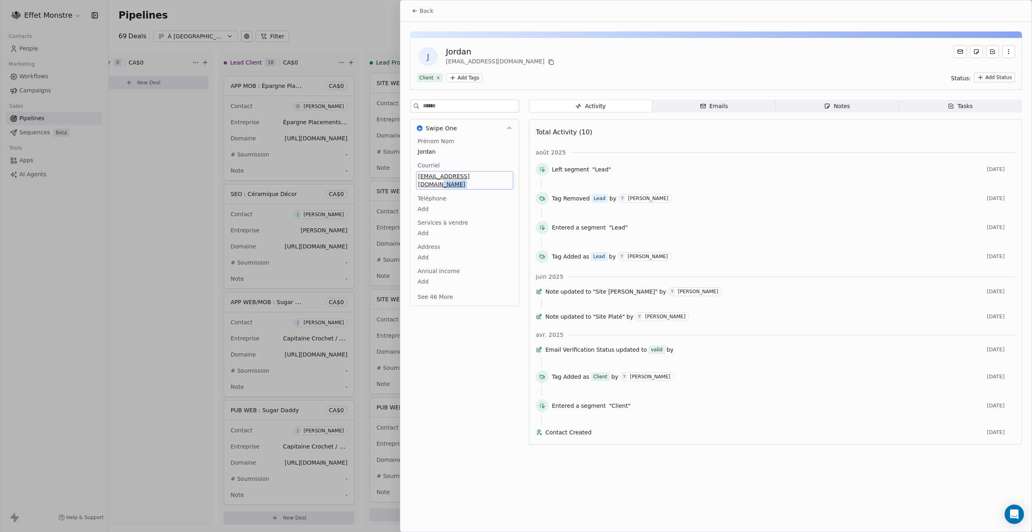
click at [488, 174] on span "info@lacoupemackean.co" at bounding box center [464, 180] width 93 height 16
click at [488, 174] on input "**********" at bounding box center [461, 181] width 87 height 16
click at [471, 388] on html "Effet Monstre Contacts People Marketing Workflows Campaigns Sales Pipelines Seq…" at bounding box center [516, 266] width 1032 height 532
click at [490, 172] on span "info@lacoupemackean.co" at bounding box center [465, 180] width 94 height 16
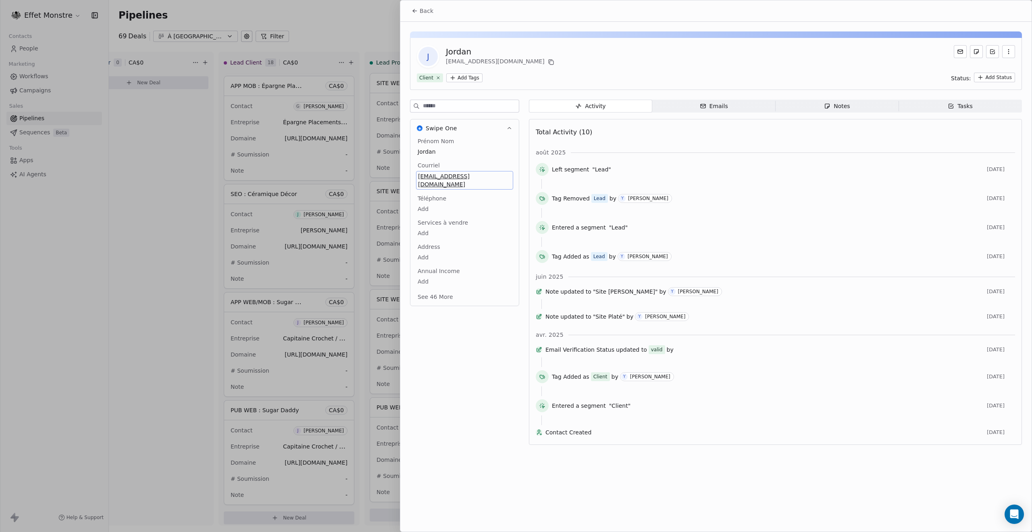
click at [490, 172] on span "info@lacoupemackean.co" at bounding box center [464, 180] width 93 height 16
type input "**********"
click at [169, 287] on div at bounding box center [516, 266] width 1032 height 532
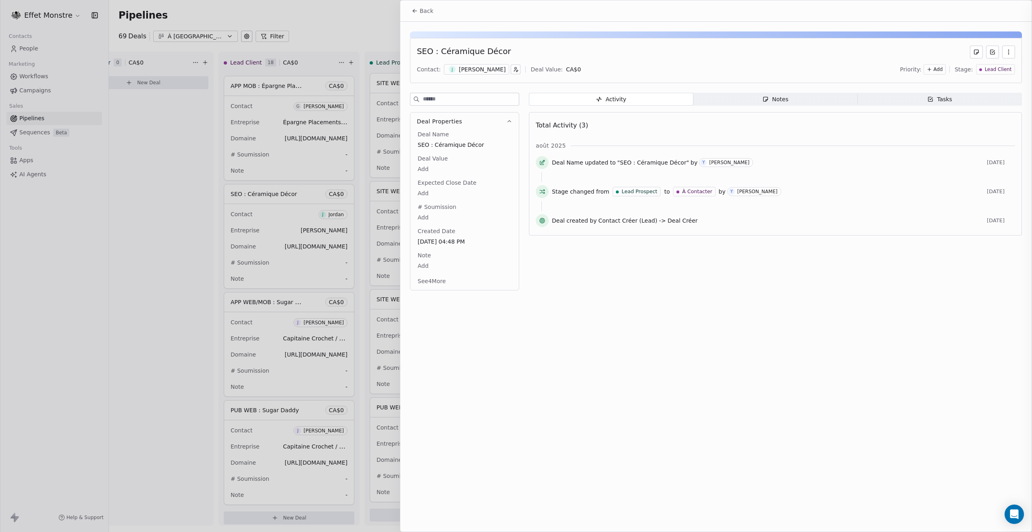
click at [169, 287] on div at bounding box center [516, 266] width 1032 height 532
click at [226, 229] on div at bounding box center [516, 266] width 1032 height 532
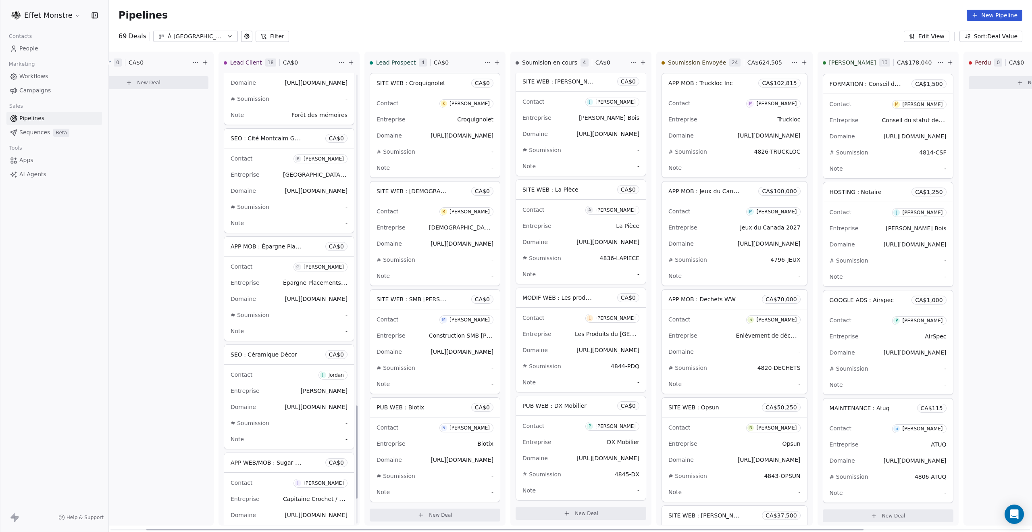
scroll to position [1605, 0]
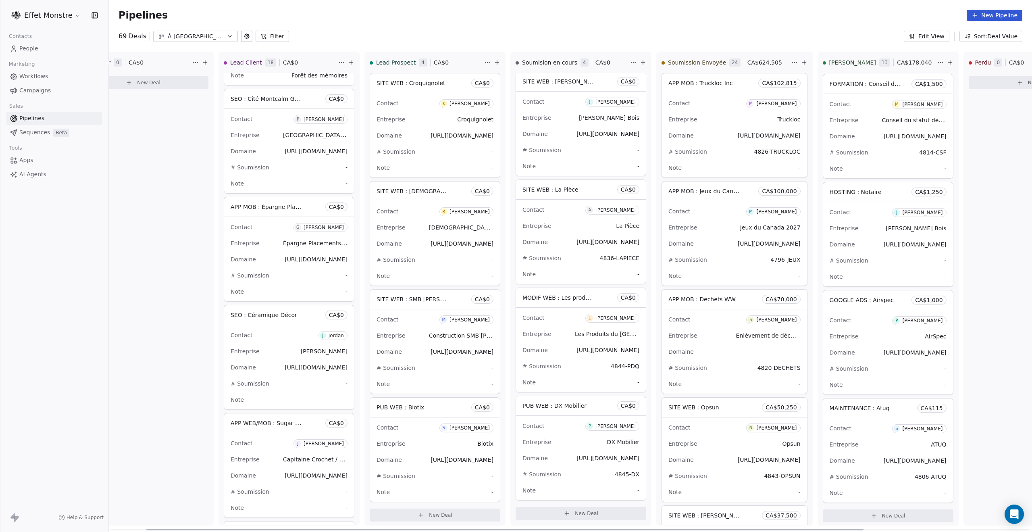
click at [327, 333] on span "J Jordan" at bounding box center [332, 335] width 29 height 9
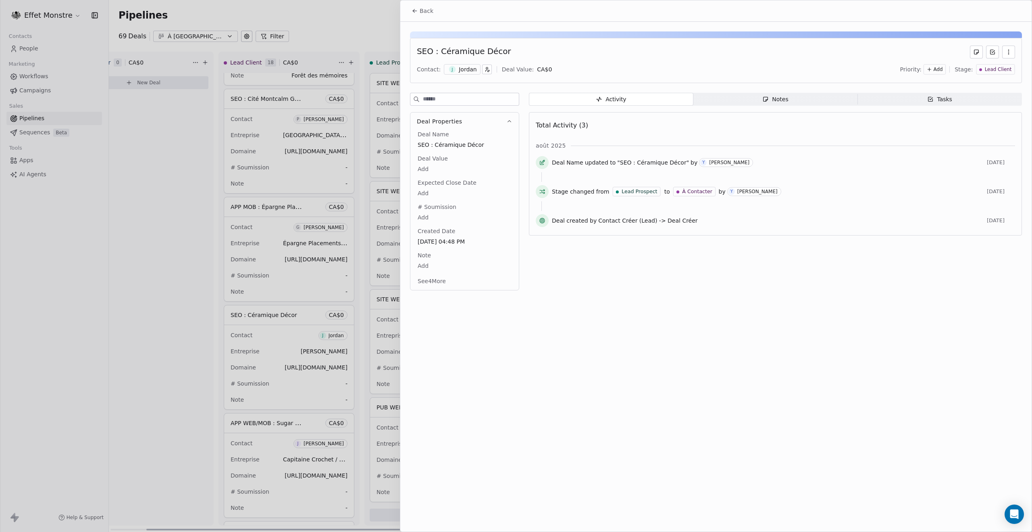
click at [467, 72] on div "Jordan" at bounding box center [468, 69] width 18 height 8
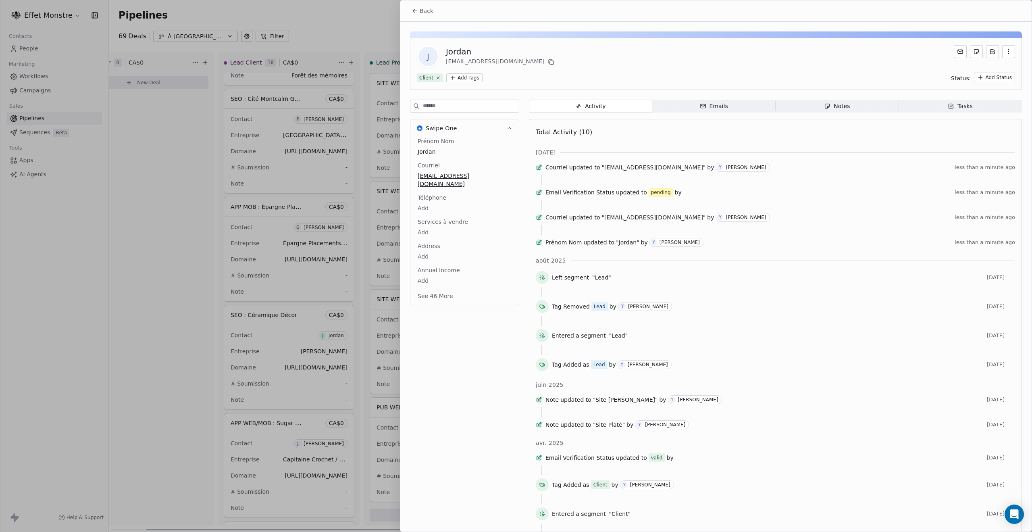
click at [25, 48] on div at bounding box center [516, 266] width 1032 height 532
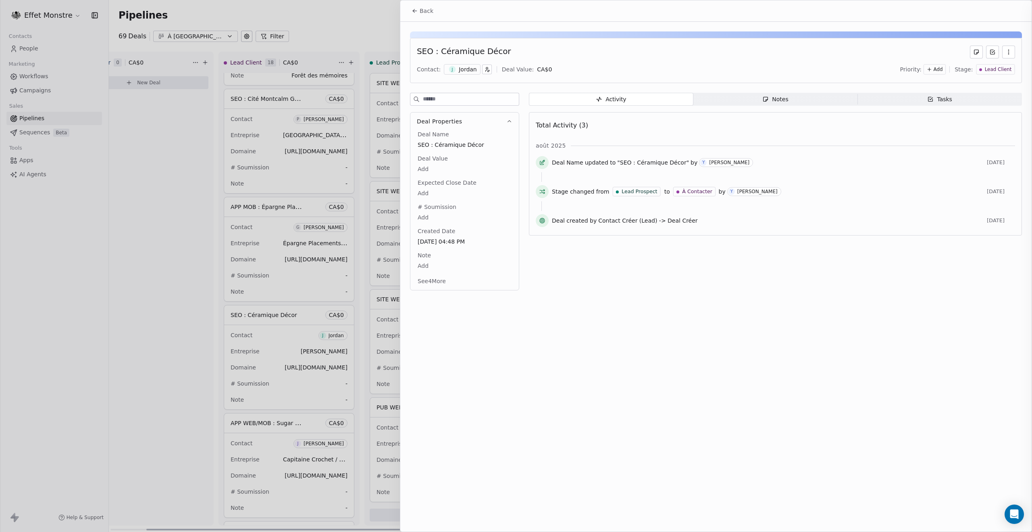
click at [26, 48] on div at bounding box center [516, 266] width 1032 height 532
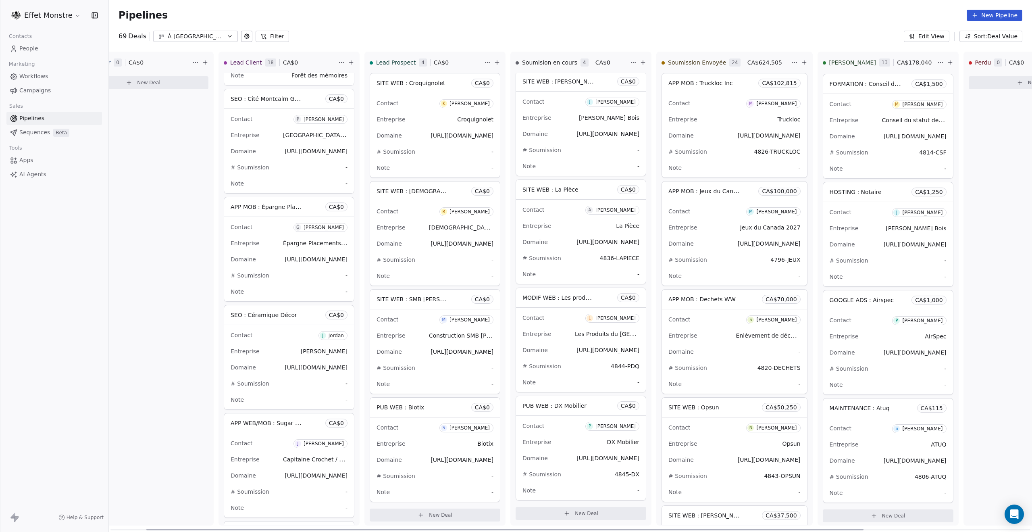
click at [27, 48] on span "People" at bounding box center [28, 48] width 19 height 8
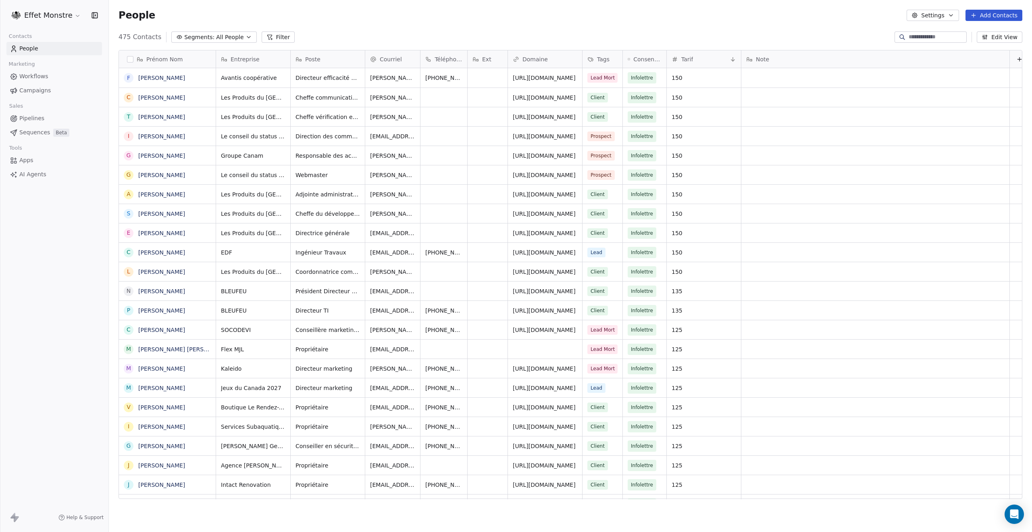
scroll to position [462, 917]
click at [918, 31] on div "475 Contacts Segments: All People Filter Edit View" at bounding box center [570, 37] width 923 height 13
click at [918, 35] on input at bounding box center [937, 37] width 56 height 8
type input "******"
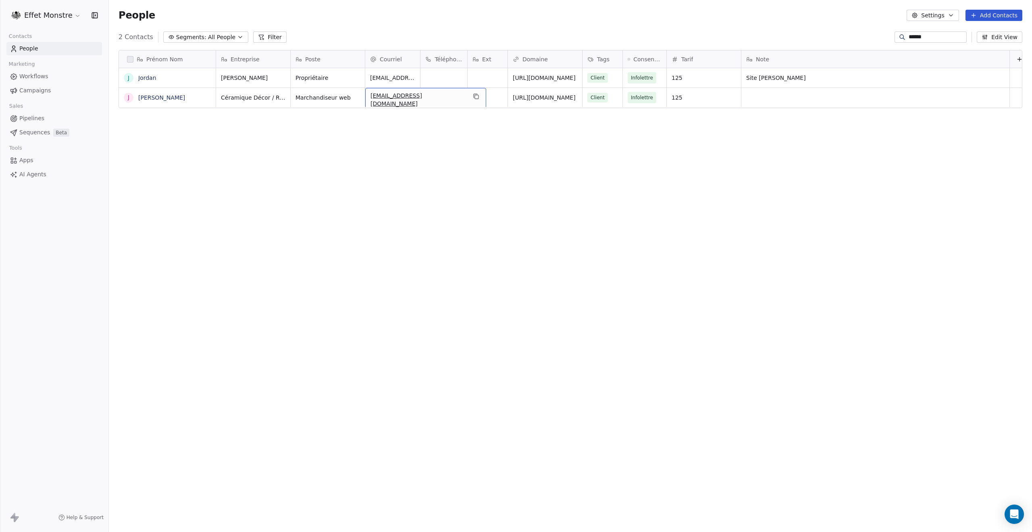
click at [377, 102] on div "jlescroart@soligo.ca" at bounding box center [425, 99] width 121 height 23
drag, startPoint x: 242, startPoint y: 250, endPoint x: 235, endPoint y: 247, distance: 8.3
click at [241, 249] on html "Effet Monstre Contacts People Marketing Workflows Campaigns Sales Pipelines Seq…" at bounding box center [516, 266] width 1032 height 532
click at [34, 115] on span "Pipelines" at bounding box center [31, 118] width 25 height 8
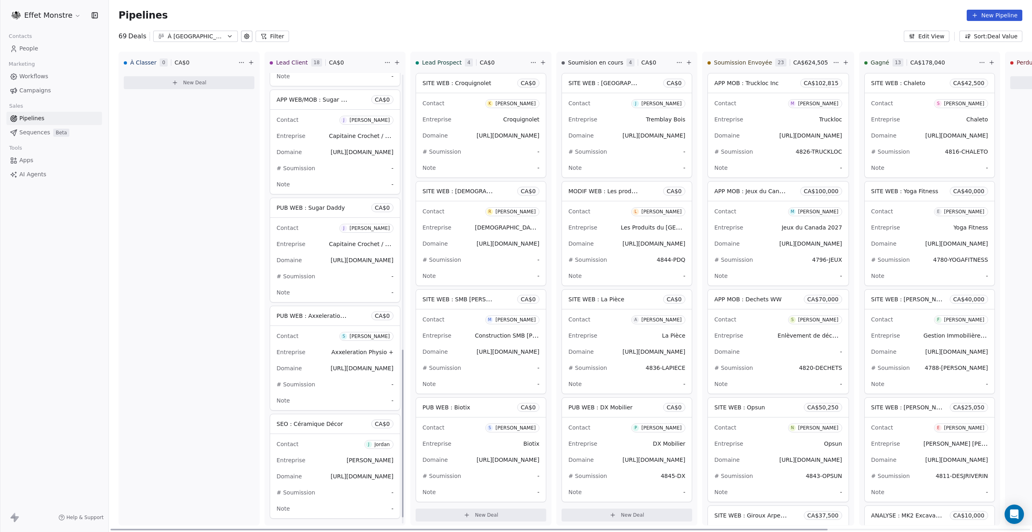
scroll to position [756, 0]
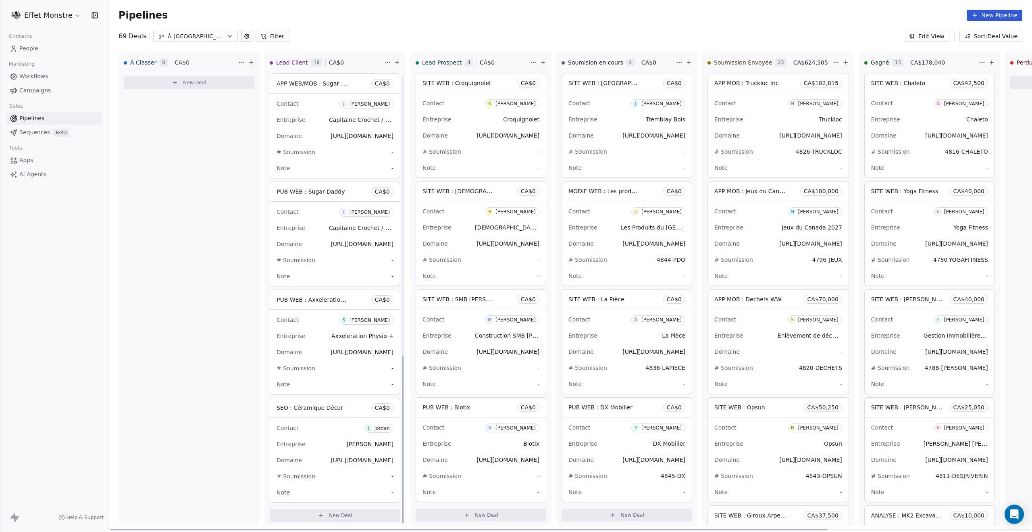
click at [356, 433] on div "Contact J Jordan Entreprise Jordan Mackean Domaine https://lacoupemackean.com #…" at bounding box center [335, 460] width 130 height 84
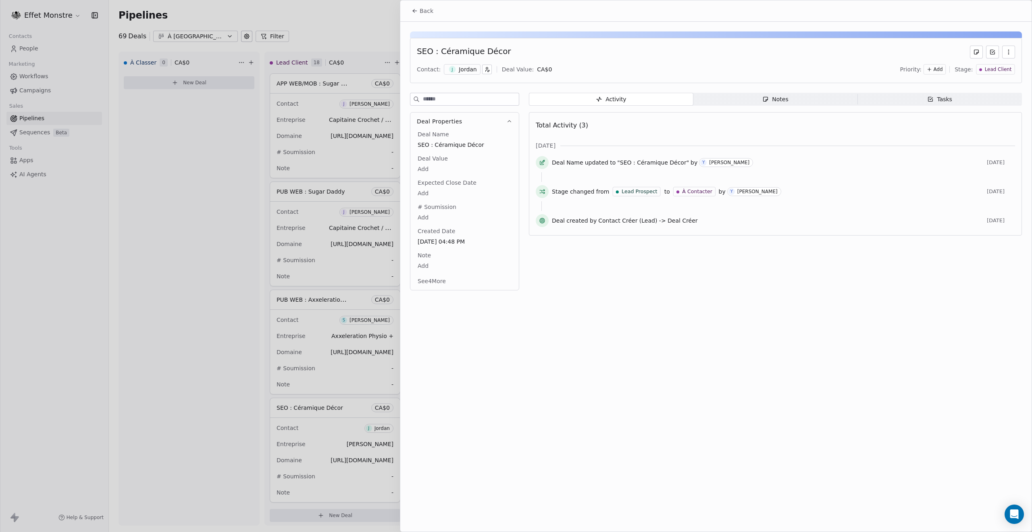
click at [484, 71] on icon "button" at bounding box center [487, 70] width 6 height 6
type input "******"
click at [522, 117] on div "Jordan Lescroart" at bounding box center [517, 119] width 40 height 6
click at [268, 199] on div at bounding box center [516, 266] width 1032 height 532
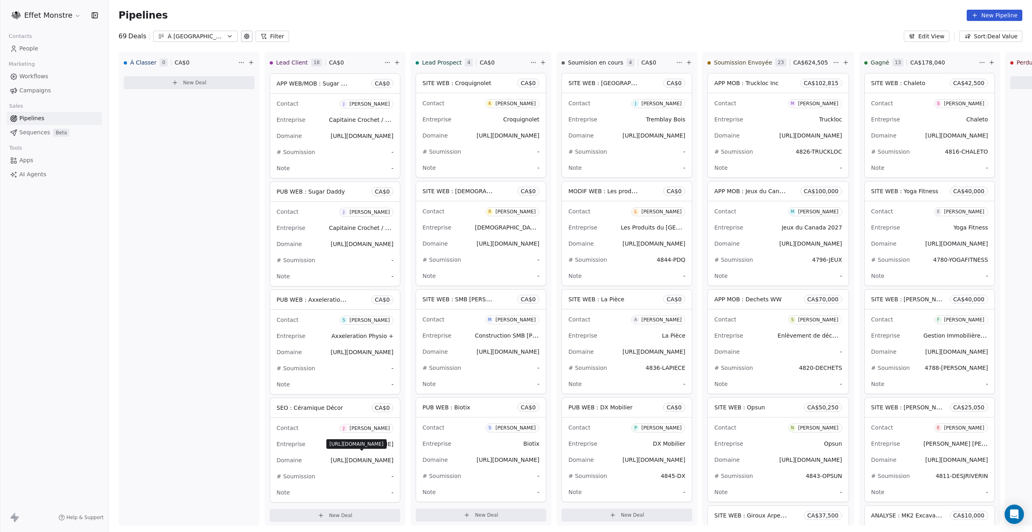
click at [386, 439] on div "https://lacoupemackean.com https://lacoupemackean.com" at bounding box center [356, 444] width 60 height 10
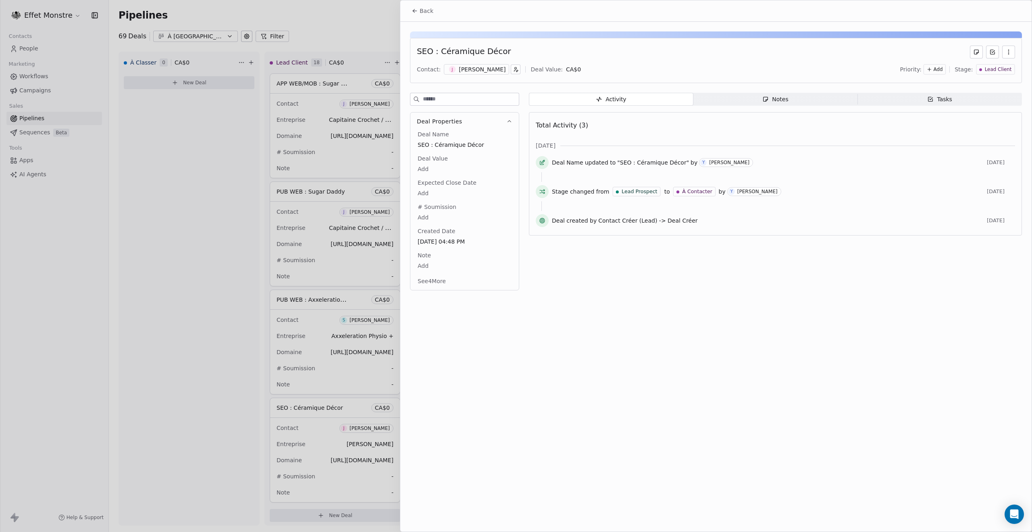
click at [370, 447] on div at bounding box center [516, 266] width 1032 height 532
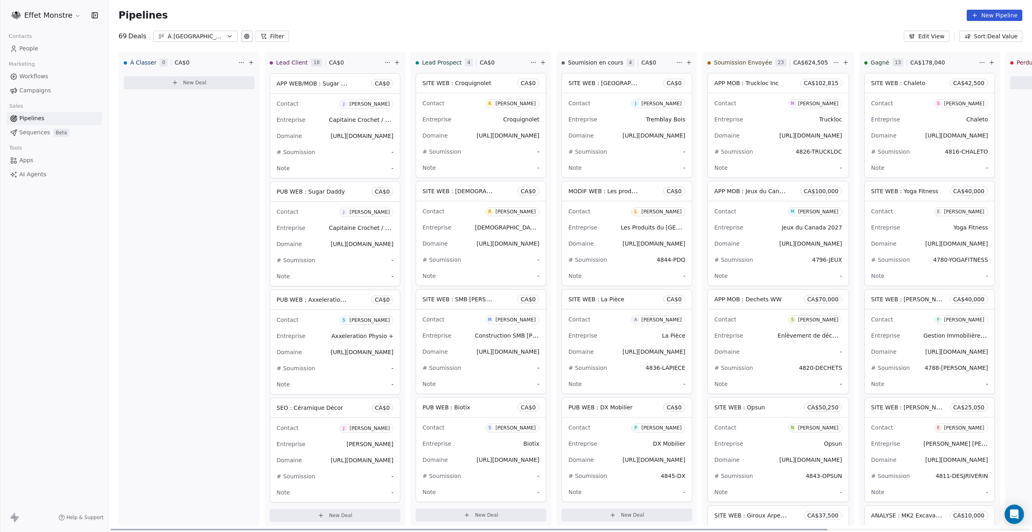
click at [368, 441] on span "Jordan Mackean" at bounding box center [370, 444] width 47 height 6
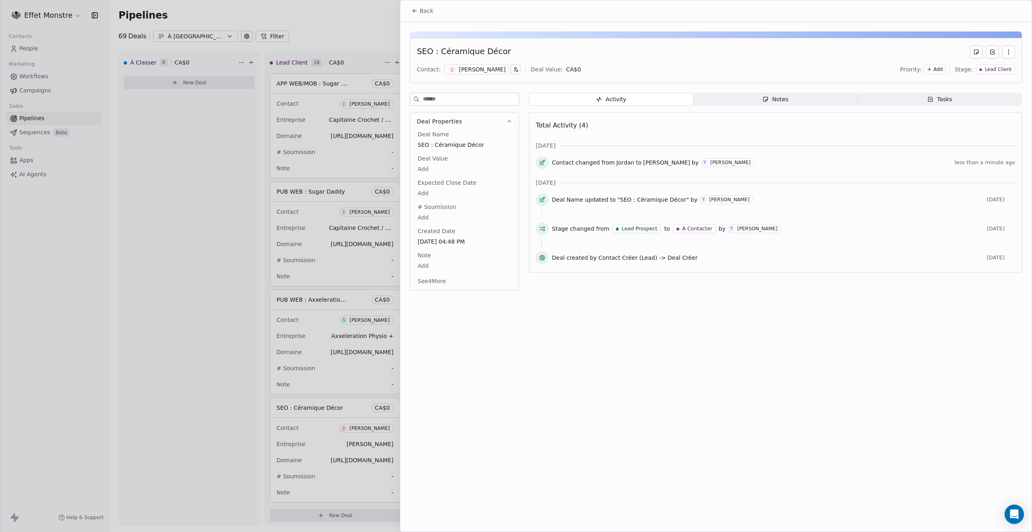
click at [512, 69] on button "button" at bounding box center [516, 70] width 10 height 10
click at [543, 414] on html "Effet Monstre Contacts People Marketing Workflows Campaigns Sales Pipelines Seq…" at bounding box center [516, 266] width 1032 height 532
click at [542, 411] on div "Back SEO : Céramique Décor Contact: J Jordan Lescroart Deal Value: CA$ 0 Priori…" at bounding box center [715, 265] width 631 height 531
click at [345, 445] on div at bounding box center [516, 266] width 1032 height 532
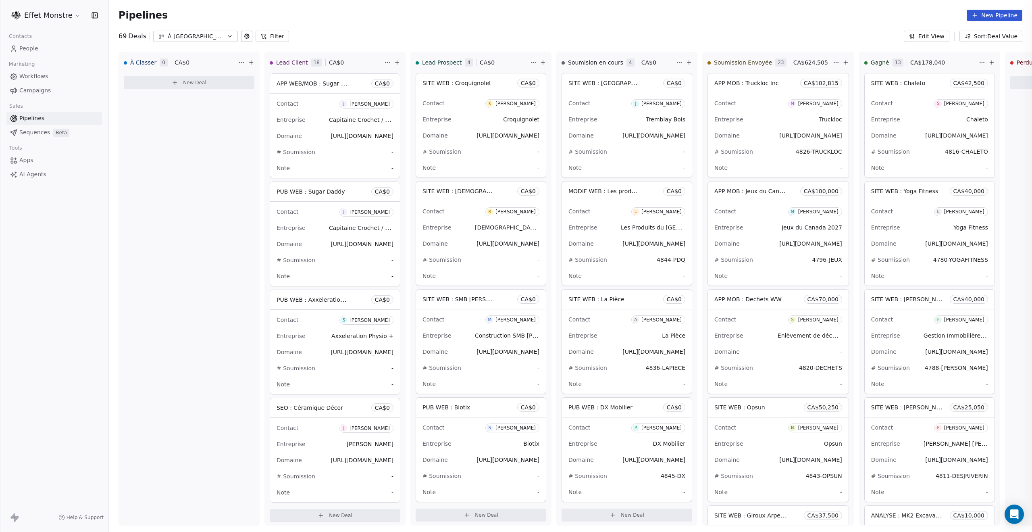
click at [370, 442] on div at bounding box center [516, 266] width 1032 height 532
click at [370, 442] on span "Jordan Mackean" at bounding box center [370, 444] width 47 height 6
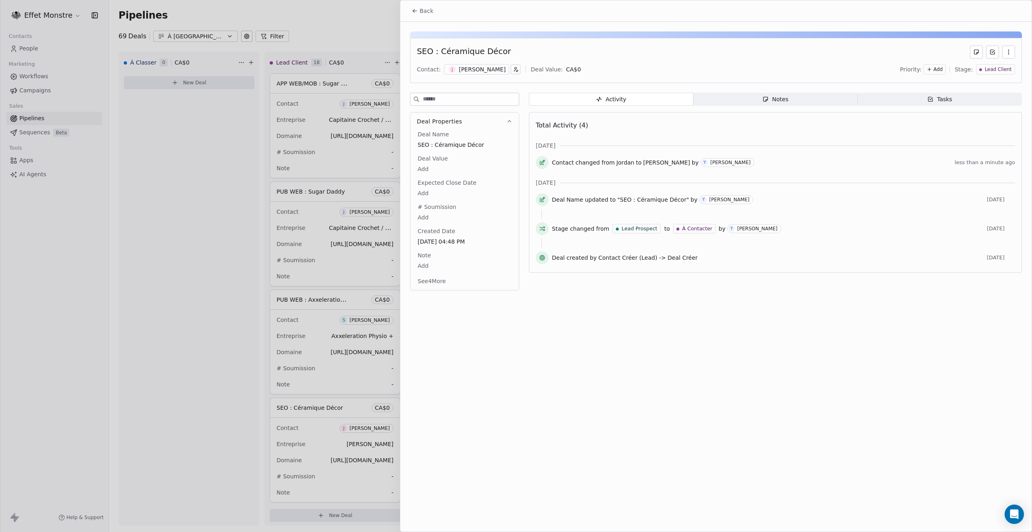
click at [226, 413] on div at bounding box center [516, 266] width 1032 height 532
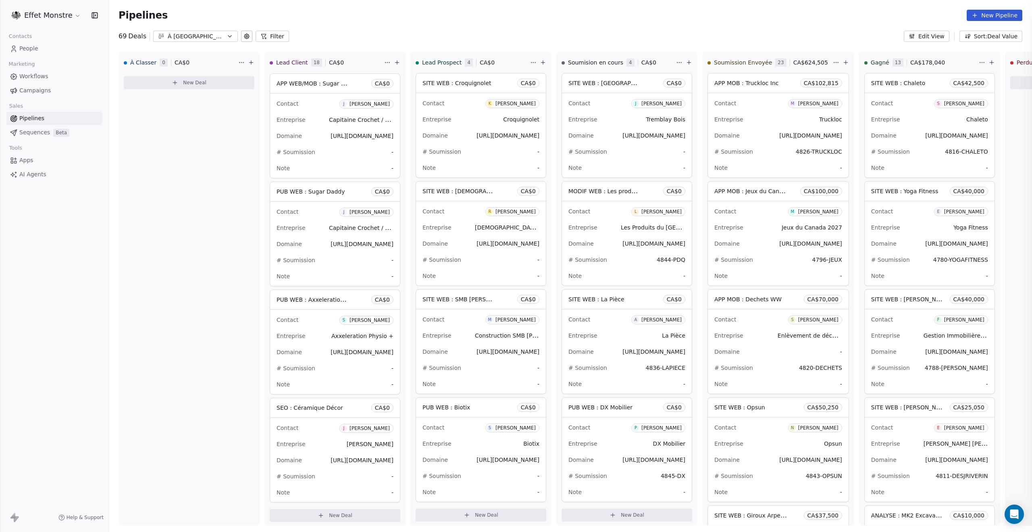
click at [205, 404] on div at bounding box center [516, 266] width 1032 height 532
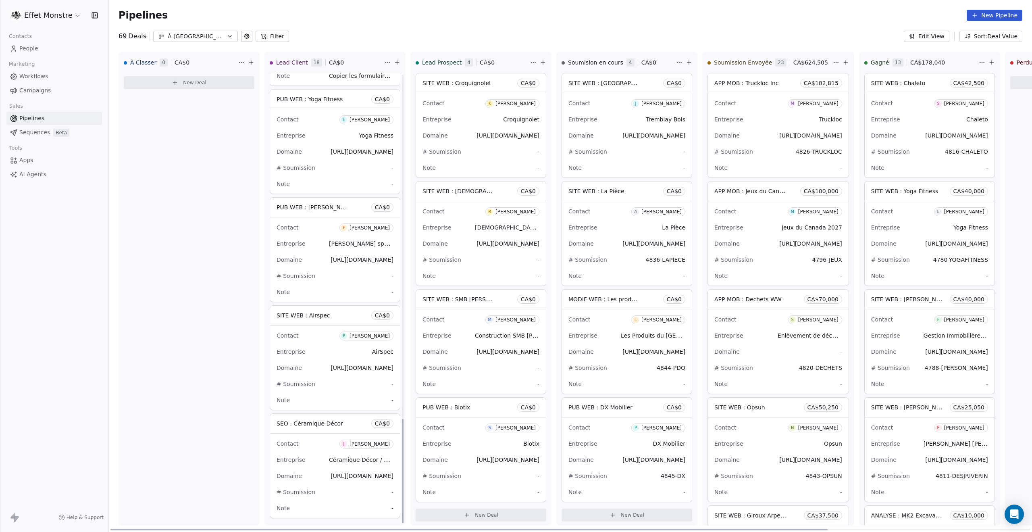
scroll to position [1497, 0]
